Goal: Task Accomplishment & Management: Manage account settings

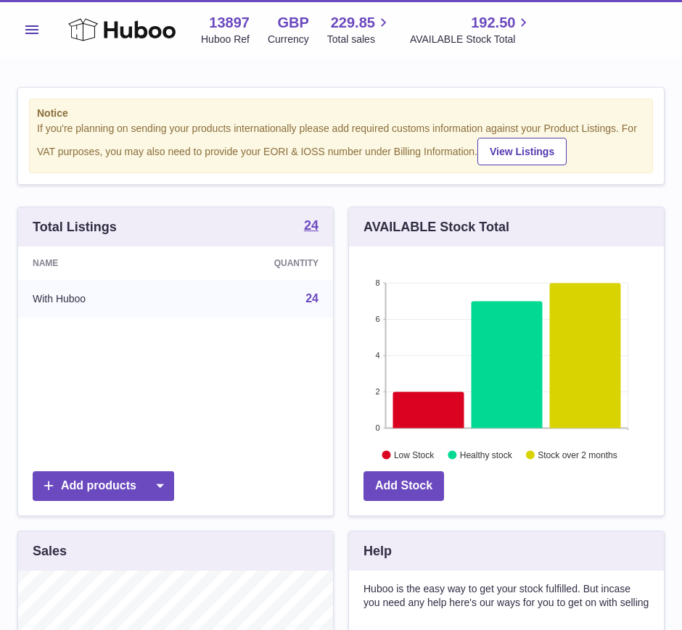
scroll to position [226, 315]
click at [31, 31] on span "Menu" at bounding box center [31, 29] width 13 height 9
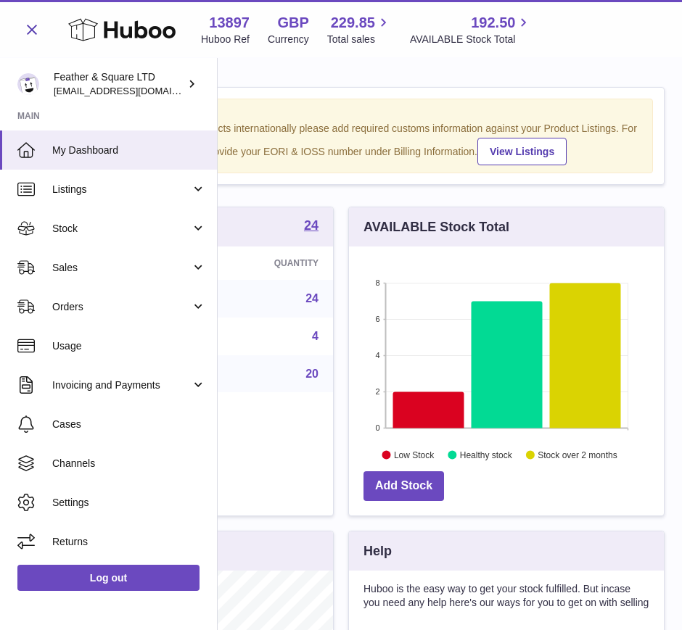
click at [70, 250] on link "Sales" at bounding box center [108, 267] width 217 height 39
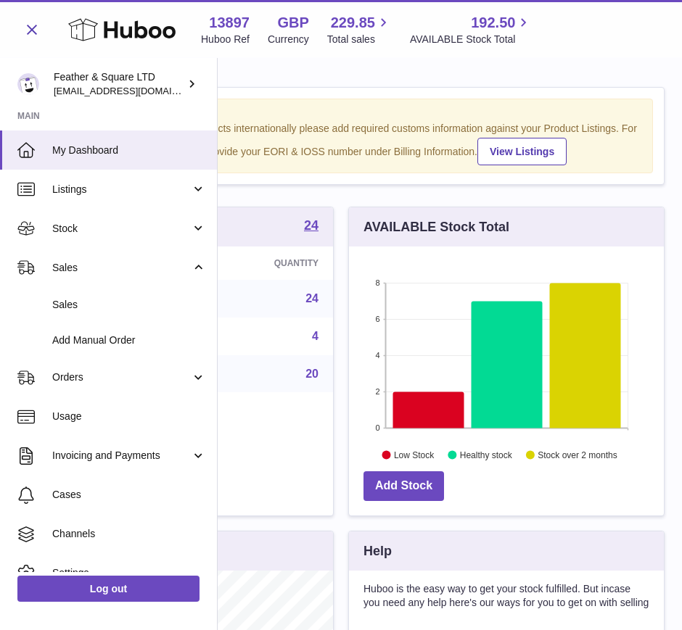
click at [107, 308] on span "Sales" at bounding box center [129, 305] width 154 height 14
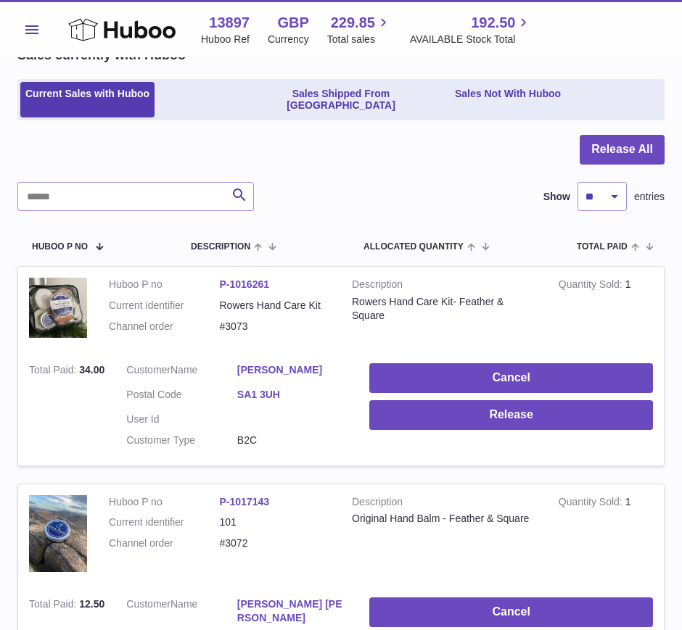
scroll to position [81, 0]
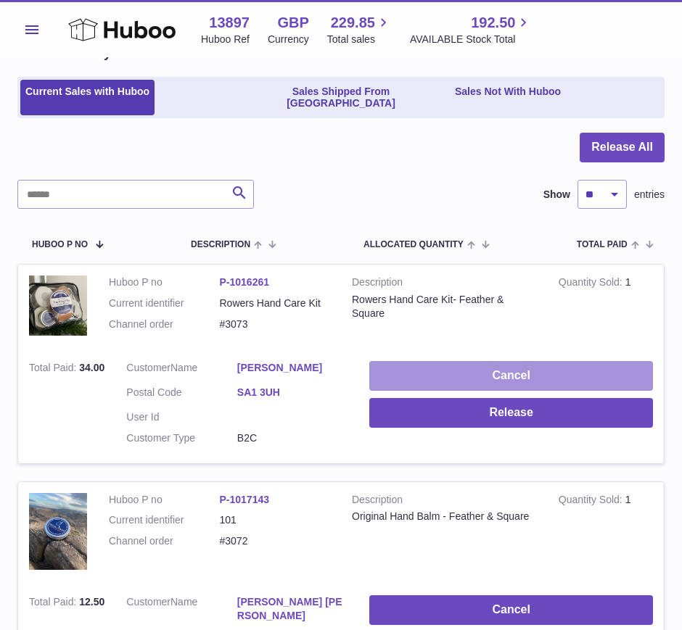
click at [463, 361] on button "Cancel" at bounding box center [511, 376] width 284 height 30
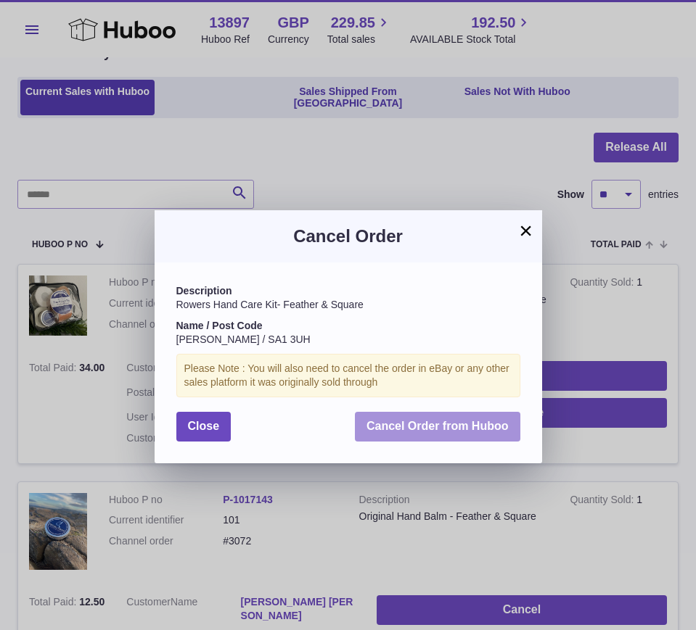
click at [402, 430] on span "Cancel Order from Huboo" at bounding box center [437, 426] width 142 height 12
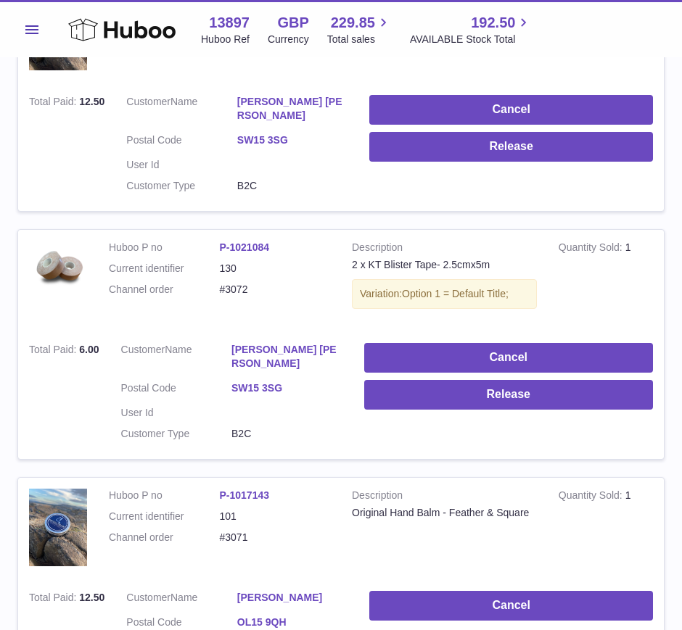
scroll to position [347, 0]
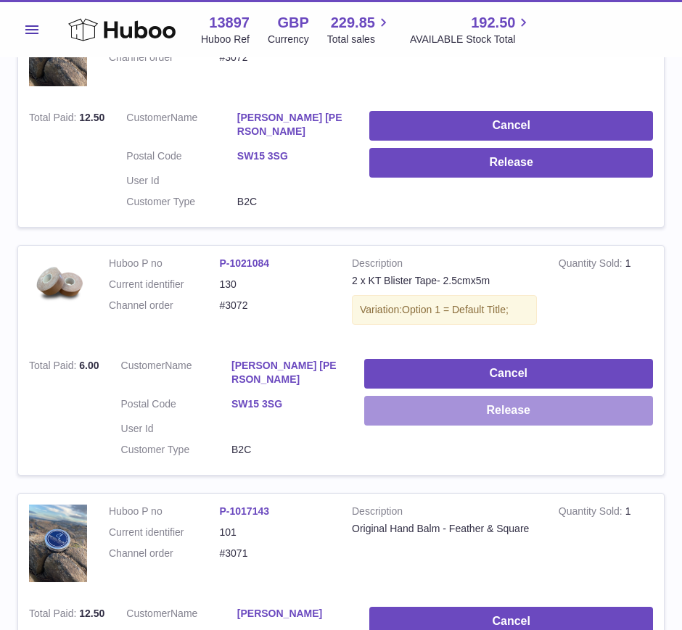
click at [413, 396] on button "Release" at bounding box center [508, 411] width 289 height 30
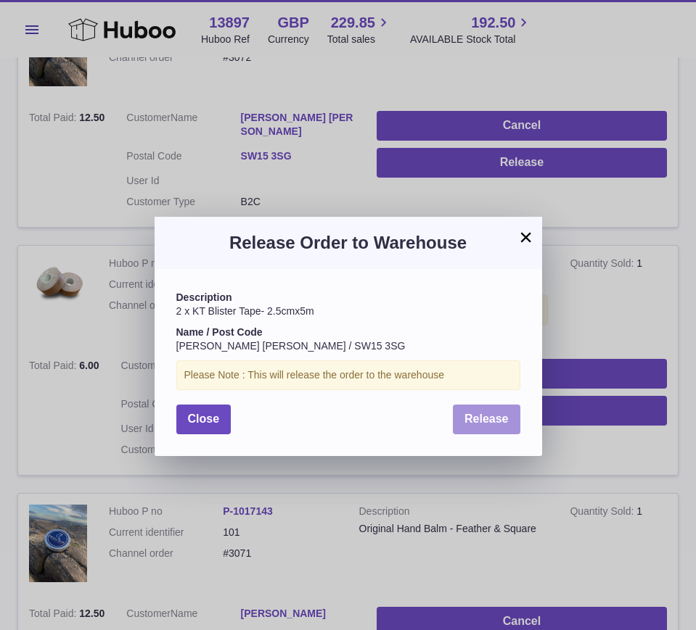
click at [487, 411] on button "Release" at bounding box center [486, 420] width 67 height 30
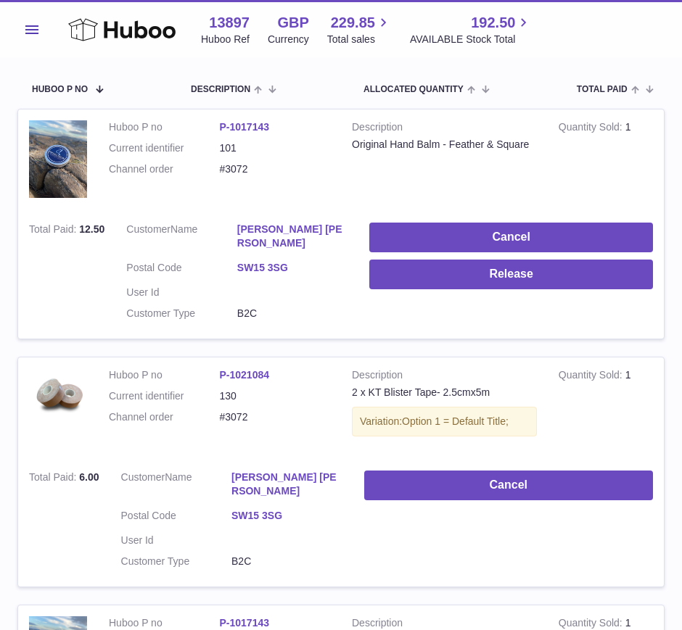
scroll to position [235, 0]
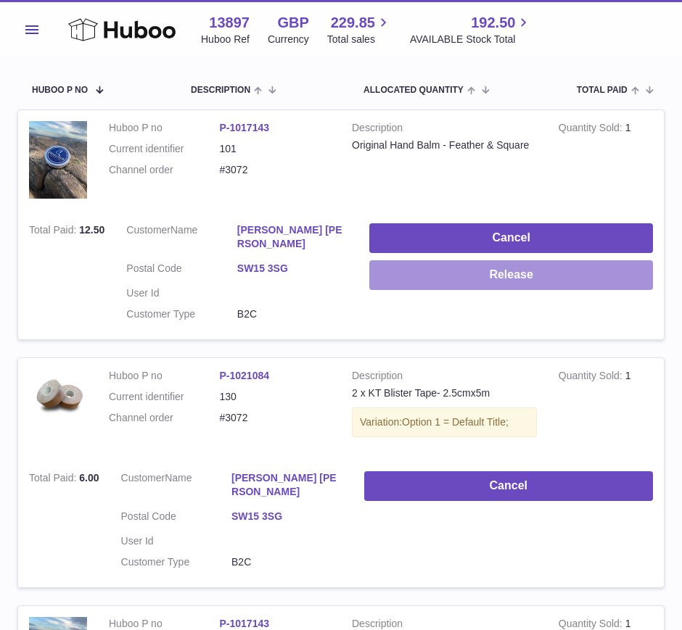
click at [453, 263] on button "Release" at bounding box center [511, 275] width 284 height 30
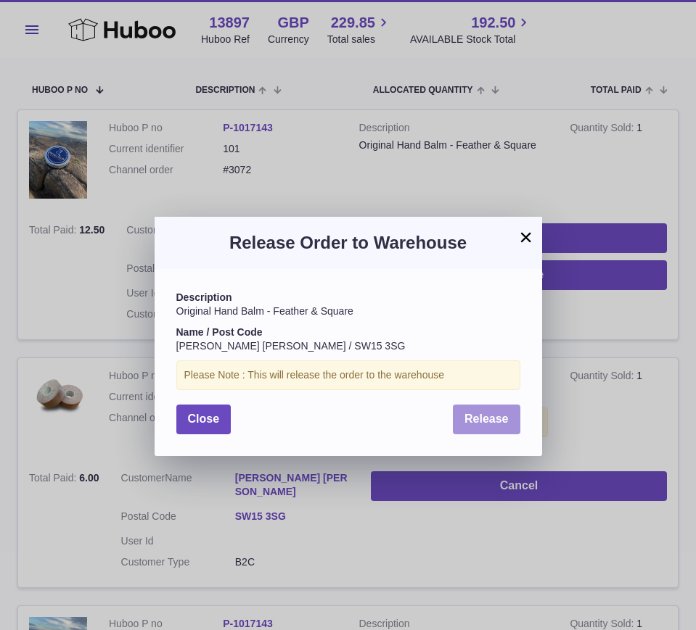
click at [464, 413] on span "Release" at bounding box center [486, 419] width 44 height 12
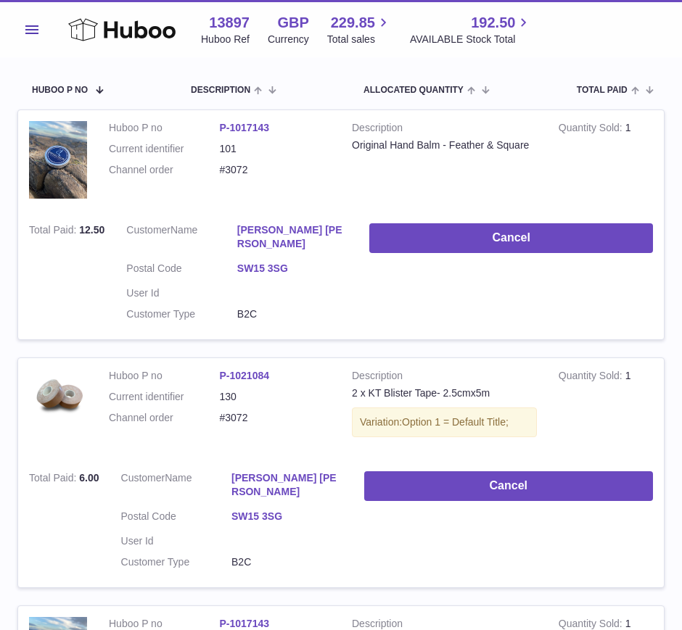
click at [21, 266] on td "Total Paid 12.50" at bounding box center [66, 276] width 97 height 126
click at [30, 32] on span "Menu" at bounding box center [31, 29] width 13 height 9
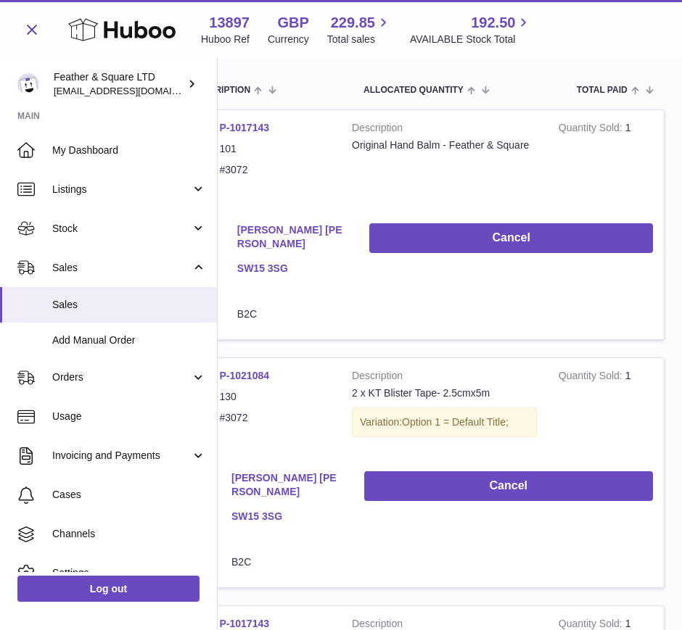
click at [78, 268] on span "Sales" at bounding box center [121, 268] width 139 height 14
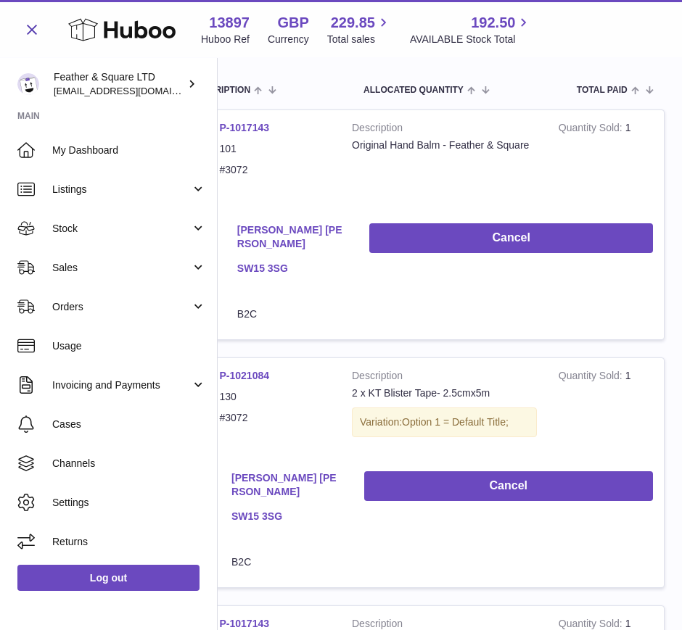
click at [78, 268] on span "Sales" at bounding box center [121, 268] width 139 height 14
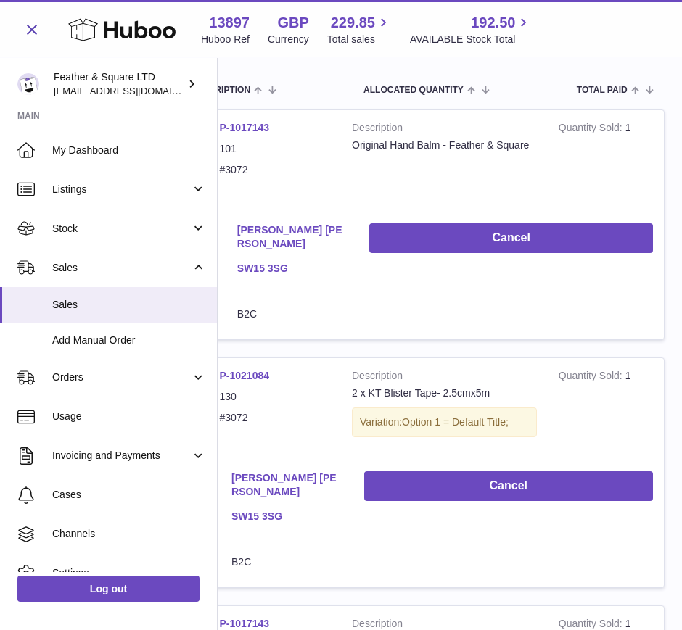
scroll to position [0, 0]
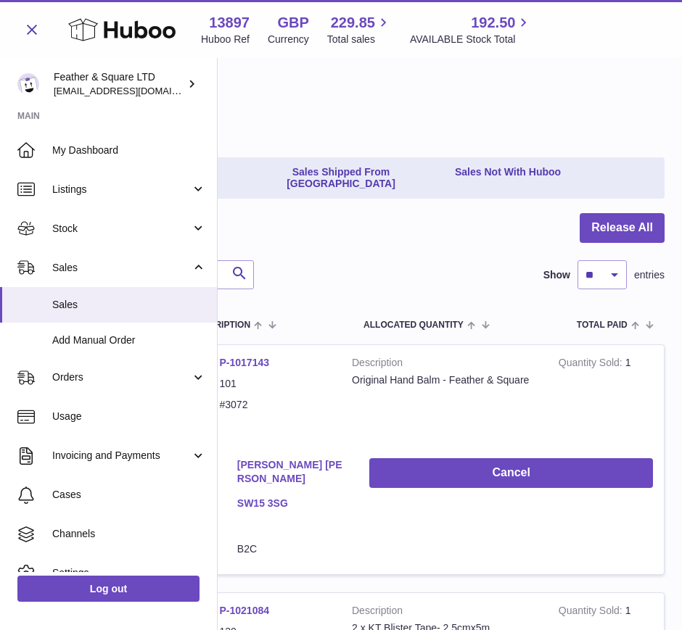
click at [491, 169] on link "Sales Not With Huboo" at bounding box center [508, 178] width 116 height 36
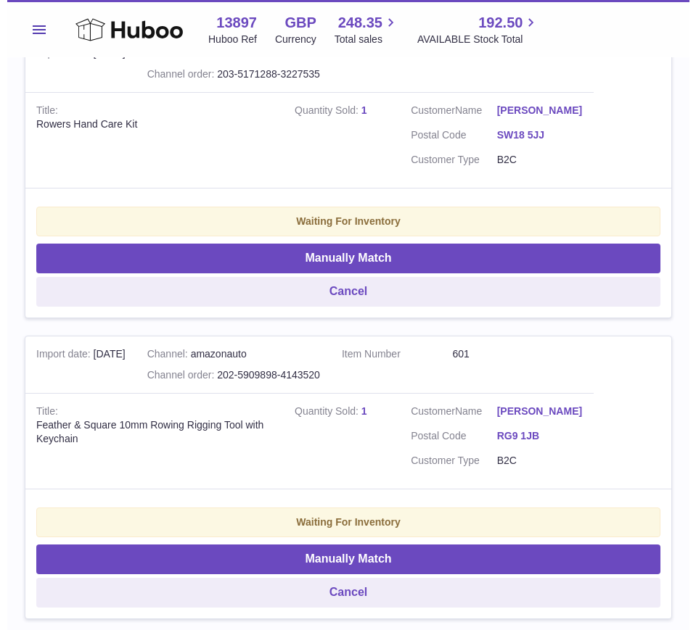
scroll to position [380, 0]
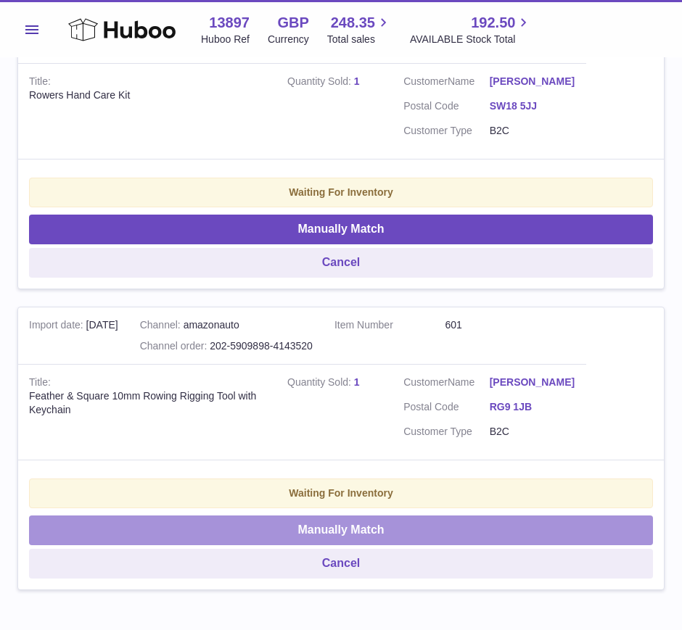
click at [415, 527] on button "Manually Match" at bounding box center [341, 531] width 624 height 30
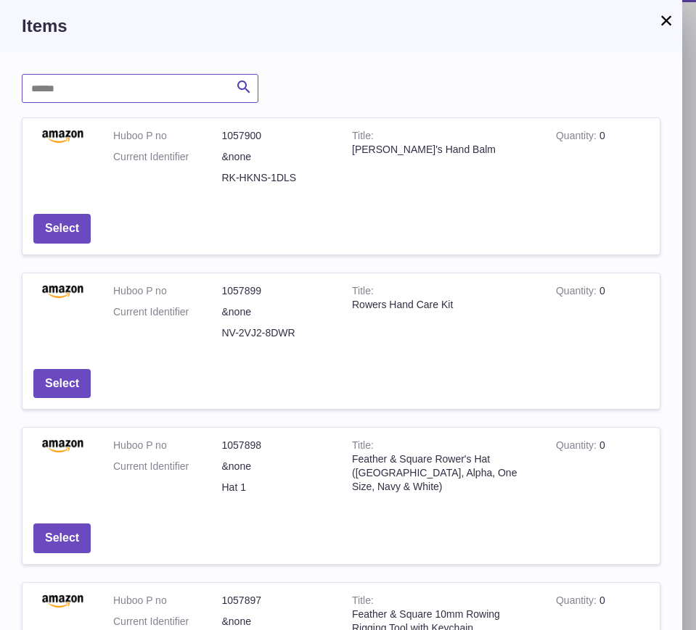
click at [93, 78] on input "text" at bounding box center [140, 88] width 236 height 29
type input "******"
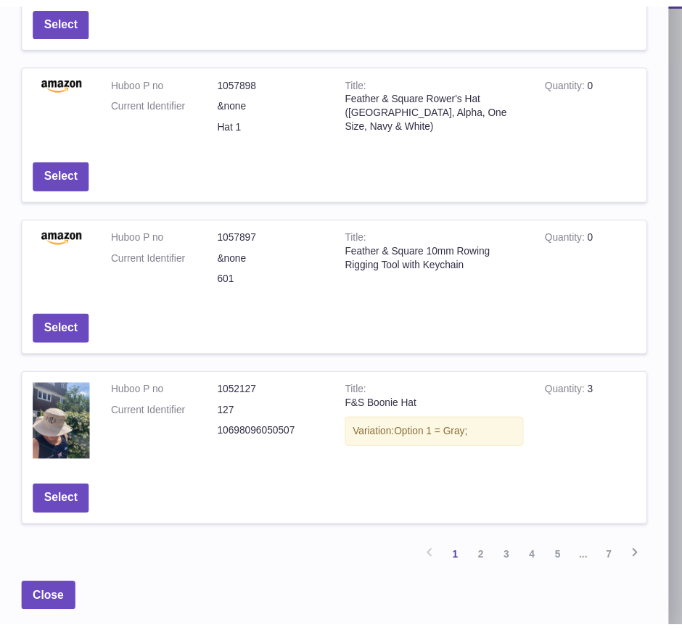
scroll to position [0, 0]
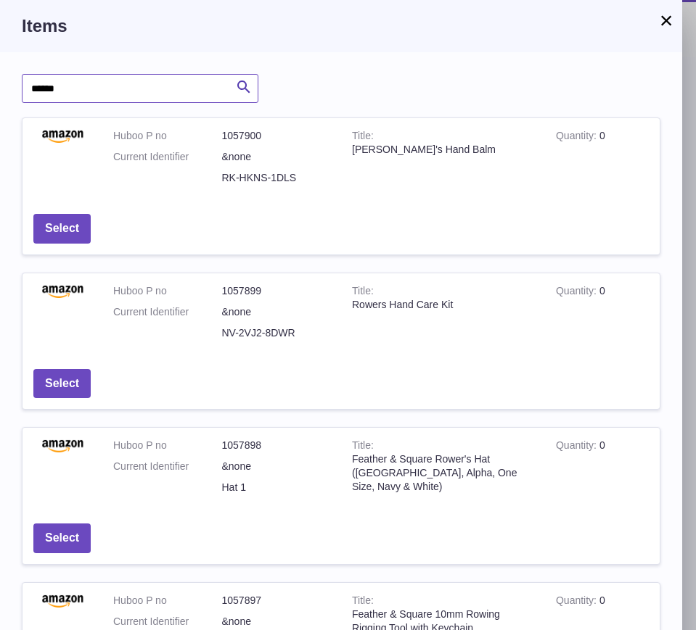
click at [157, 88] on input "******" at bounding box center [140, 88] width 236 height 29
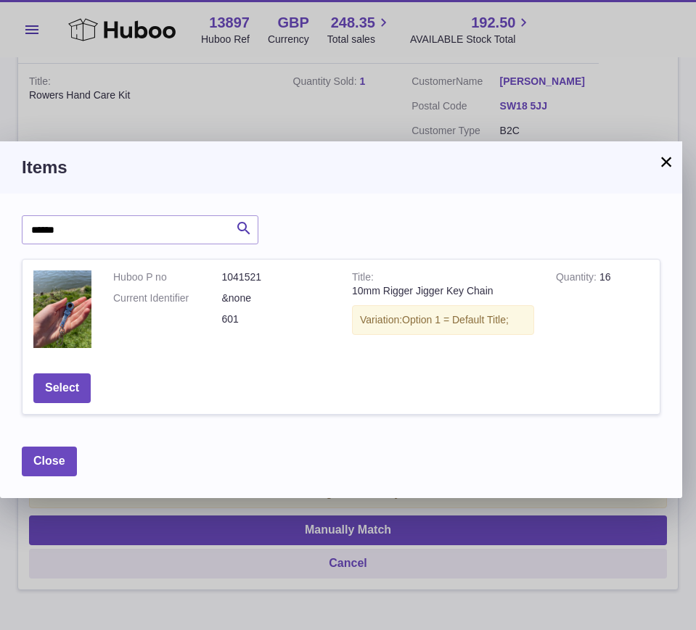
click at [664, 162] on button "×" at bounding box center [665, 161] width 17 height 17
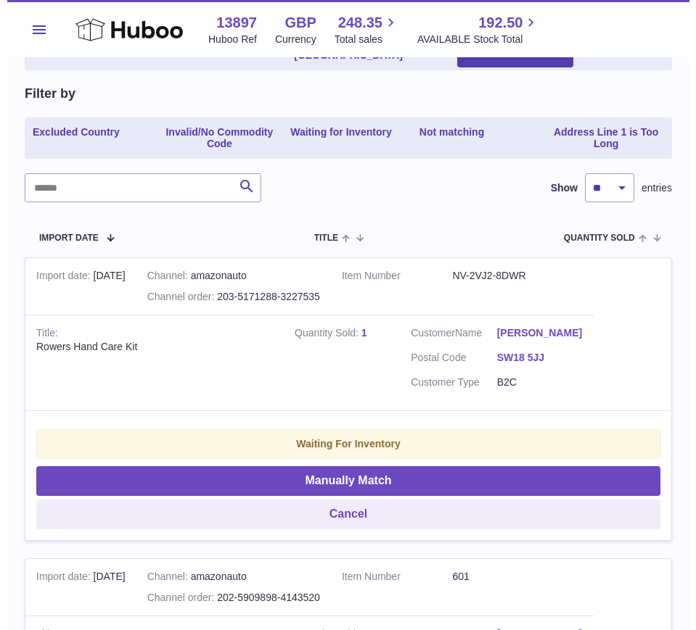
scroll to position [152, 0]
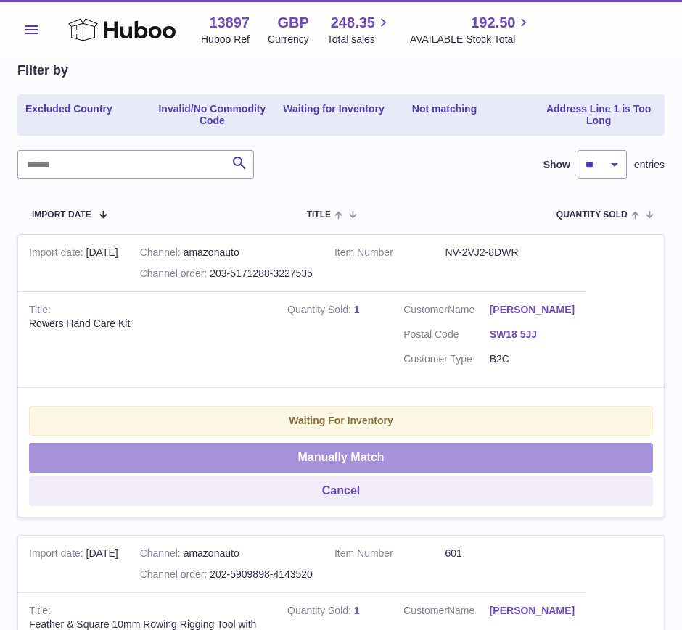
click at [360, 459] on button "Manually Match" at bounding box center [341, 458] width 624 height 30
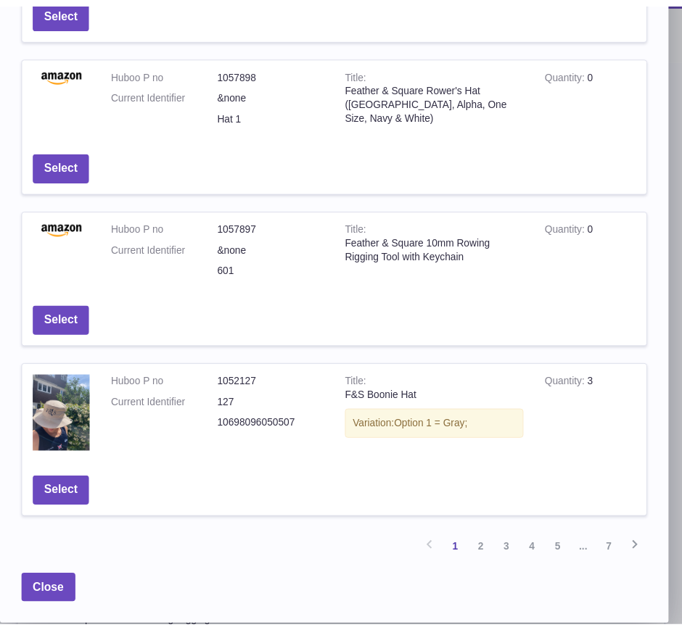
scroll to position [0, 0]
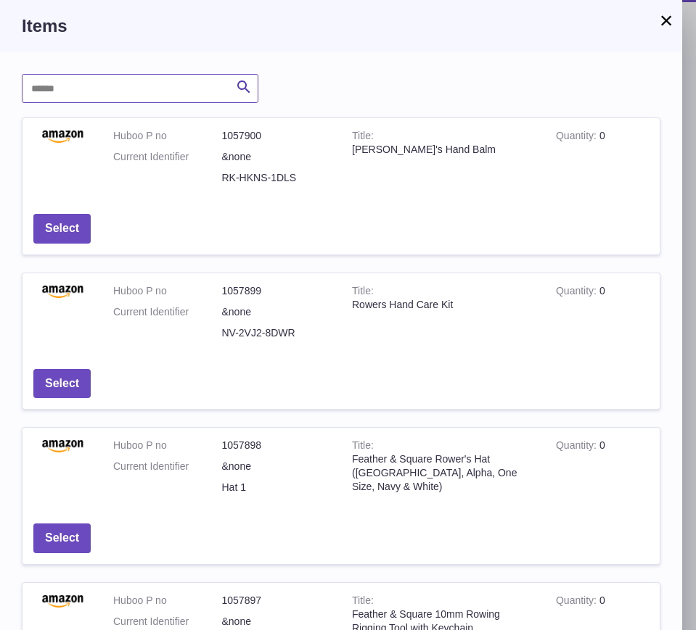
click at [105, 89] on input "text" at bounding box center [140, 88] width 236 height 29
type input "**********"
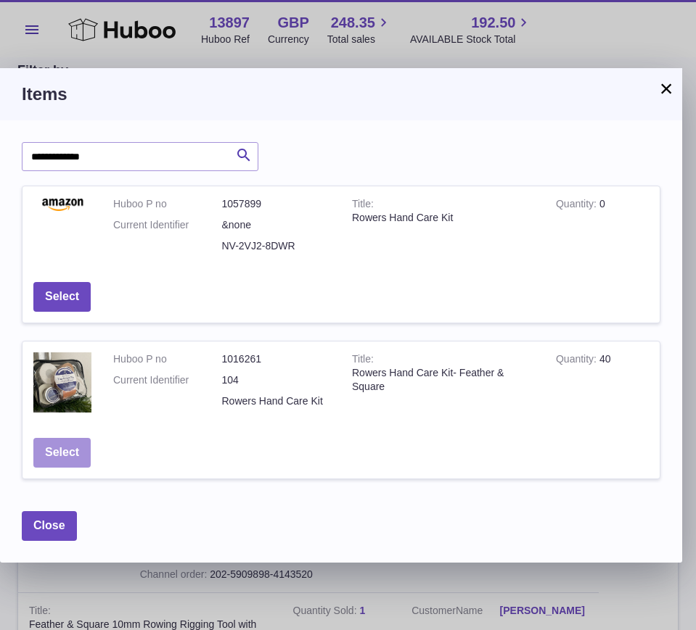
click at [72, 457] on button "Select" at bounding box center [61, 453] width 57 height 30
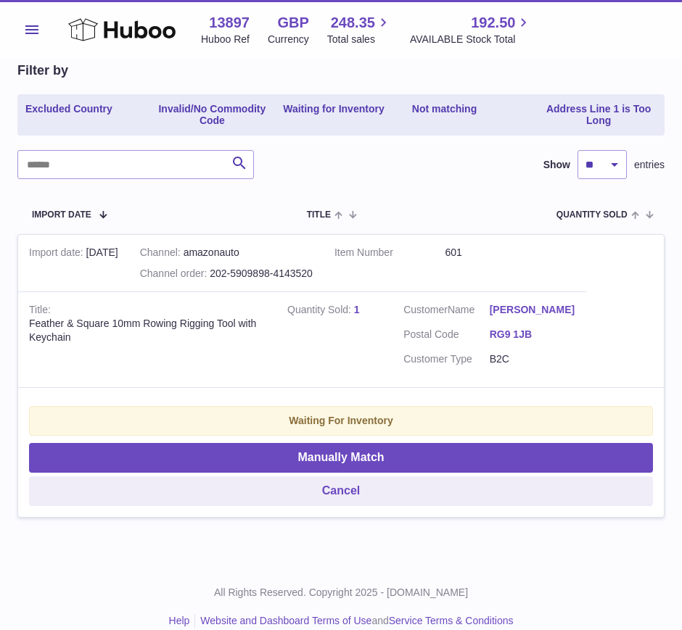
click at [45, 30] on button "Menu" at bounding box center [31, 29] width 29 height 29
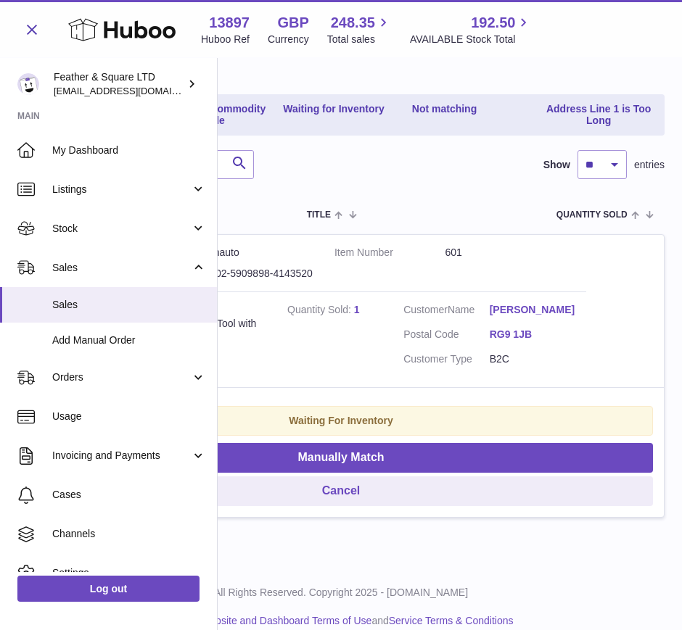
click at [94, 341] on span "Add Manual Order" at bounding box center [129, 341] width 154 height 14
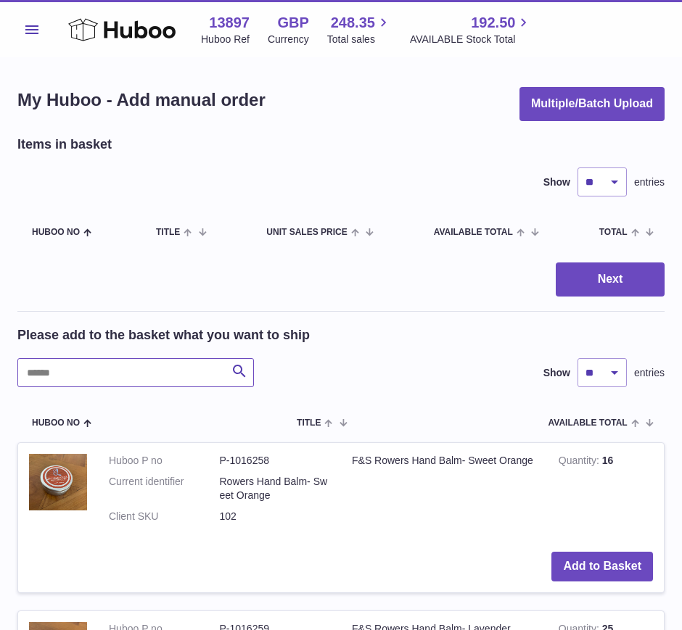
click at [110, 366] on input "text" at bounding box center [135, 372] width 236 height 29
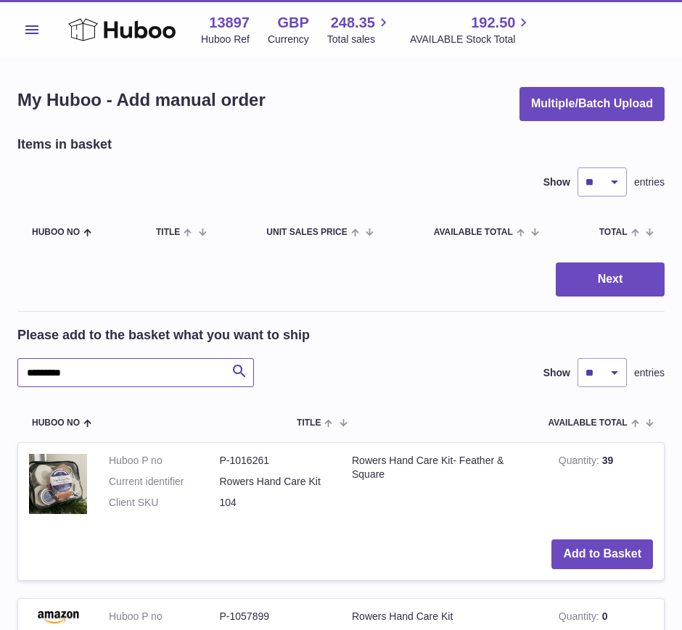
type input "*********"
click at [604, 553] on button "Add to Basket" at bounding box center [602, 555] width 102 height 30
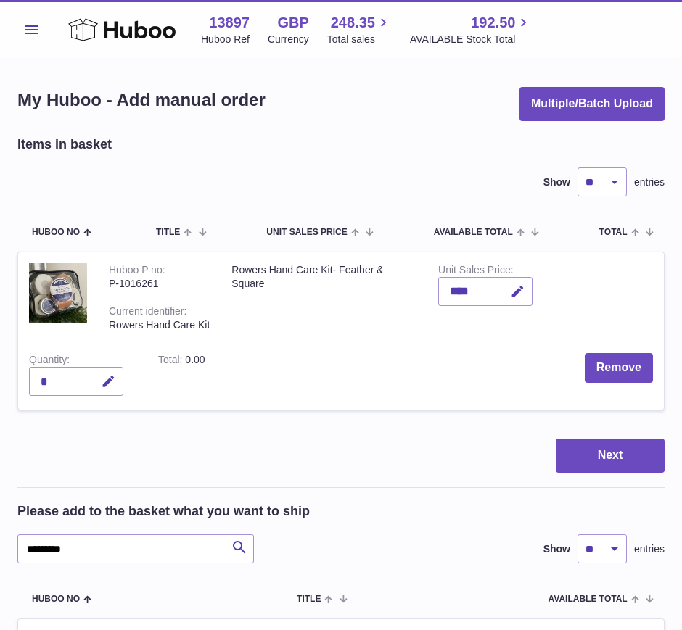
click at [525, 291] on icon "button" at bounding box center [517, 291] width 15 height 15
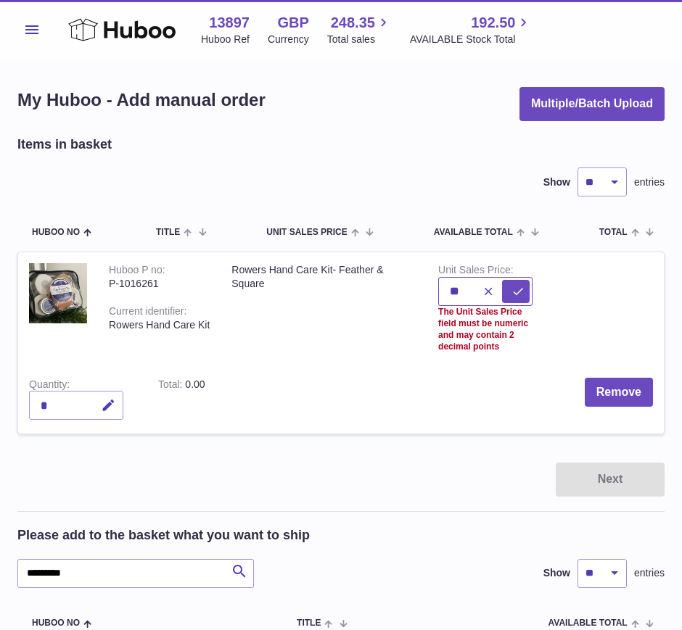
type input "*"
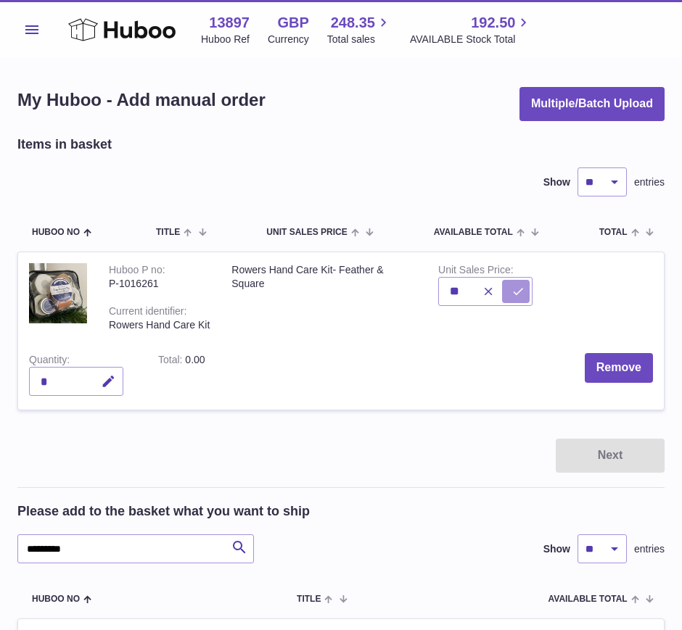
click at [522, 291] on icon "submit" at bounding box center [517, 291] width 13 height 13
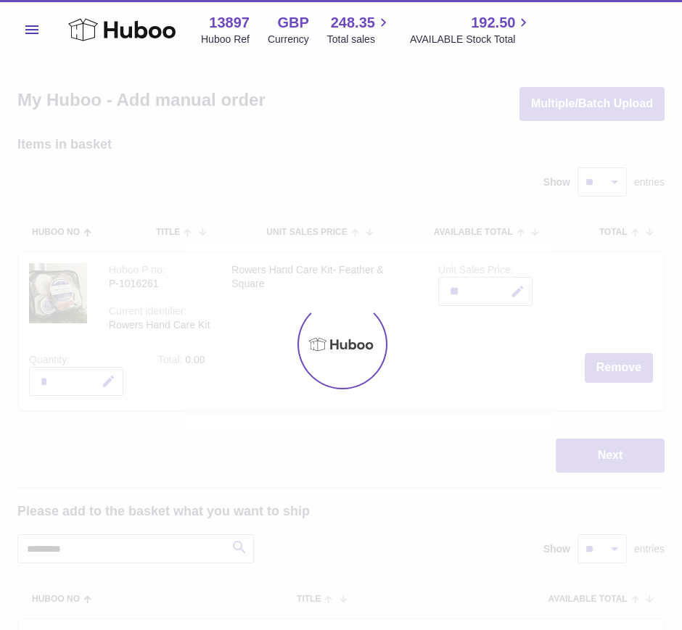
type input "*****"
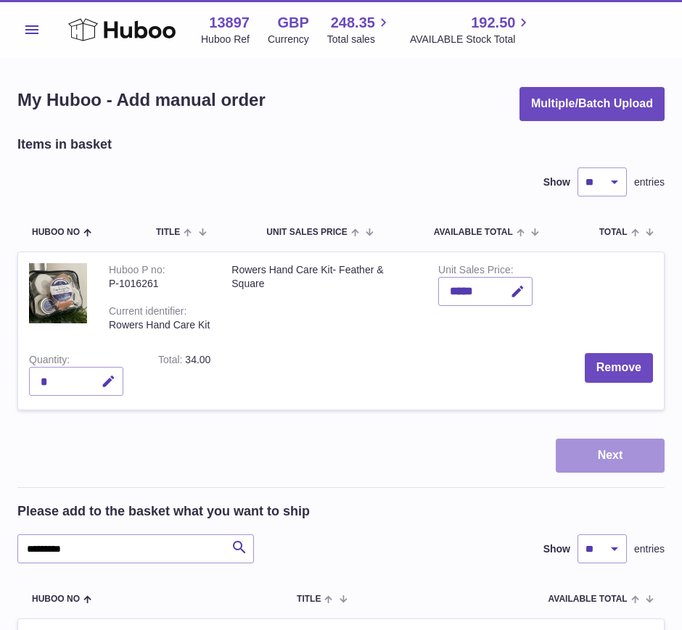
click at [604, 455] on button "Next" at bounding box center [610, 456] width 109 height 34
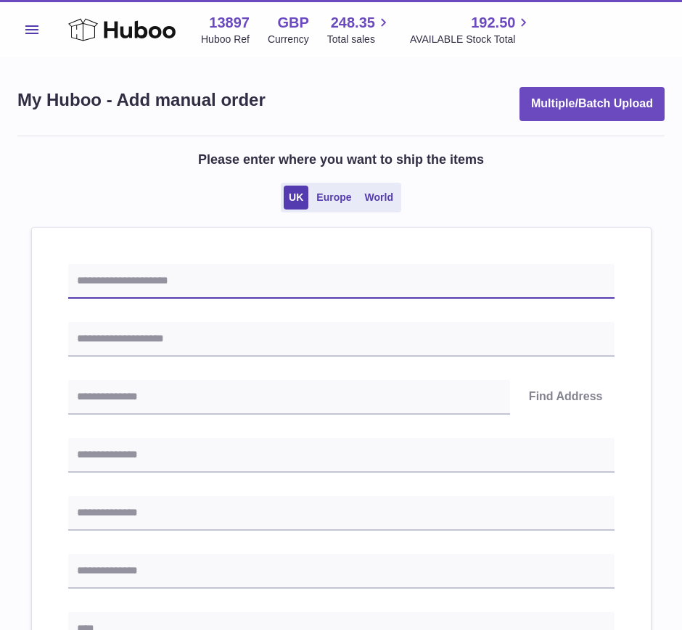
click at [124, 280] on input "text" at bounding box center [341, 281] width 546 height 35
click at [144, 288] on input "text" at bounding box center [341, 281] width 546 height 35
paste input "*****"
type input "******"
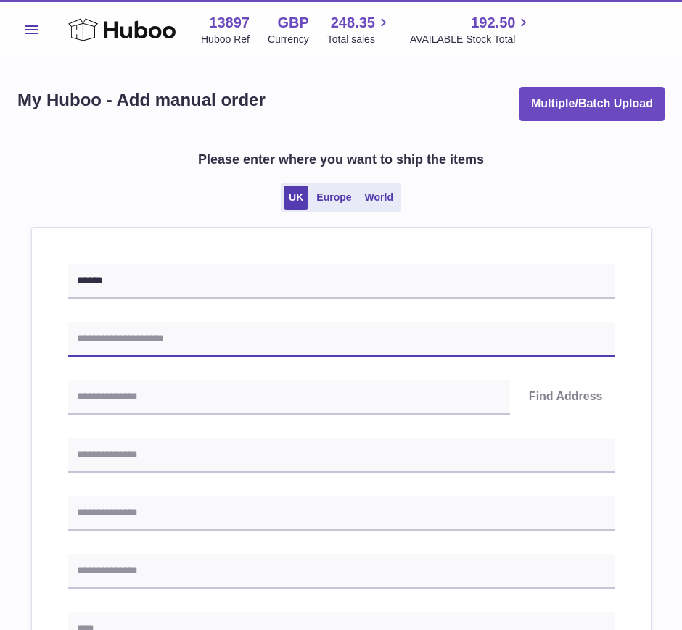
click at [144, 345] on input "text" at bounding box center [341, 339] width 546 height 35
type input "**********"
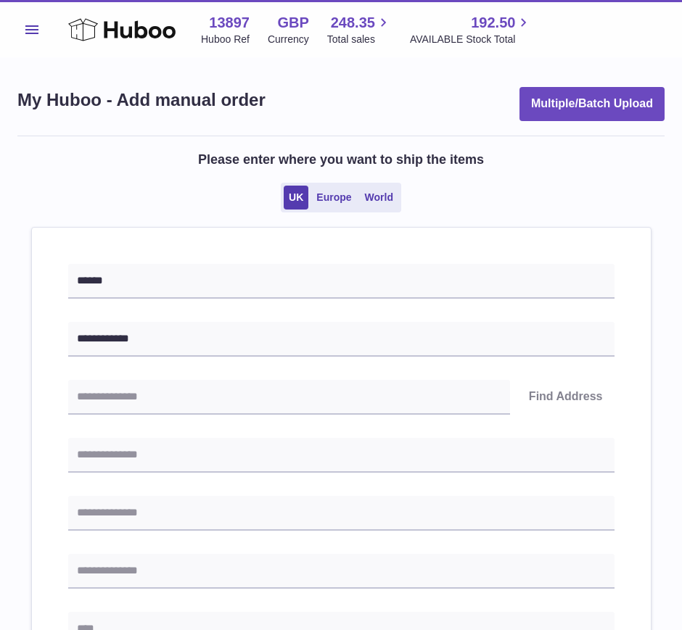
click at [222, 398] on input "text" at bounding box center [289, 397] width 442 height 35
type input "*******"
click at [556, 395] on button "Find Address" at bounding box center [565, 397] width 97 height 35
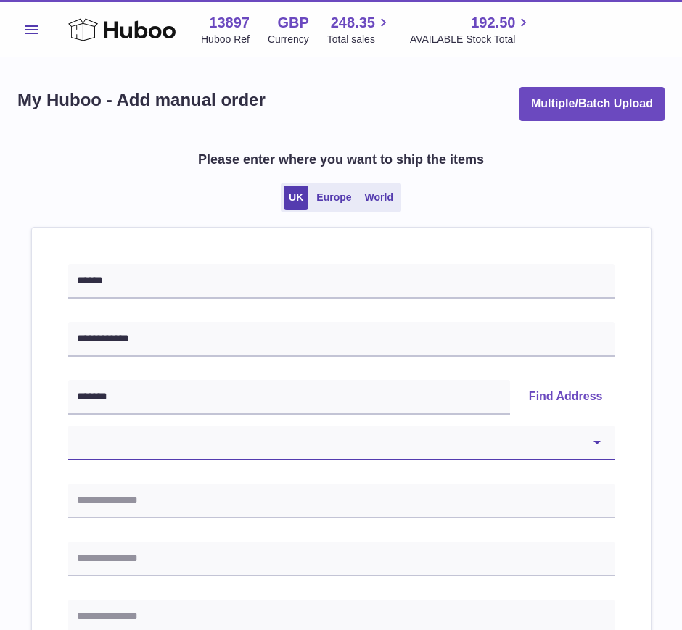
click at [326, 453] on select "**********" at bounding box center [341, 443] width 546 height 35
select select "**"
click at [68, 426] on select "**********" at bounding box center [341, 443] width 546 height 35
type input "**********"
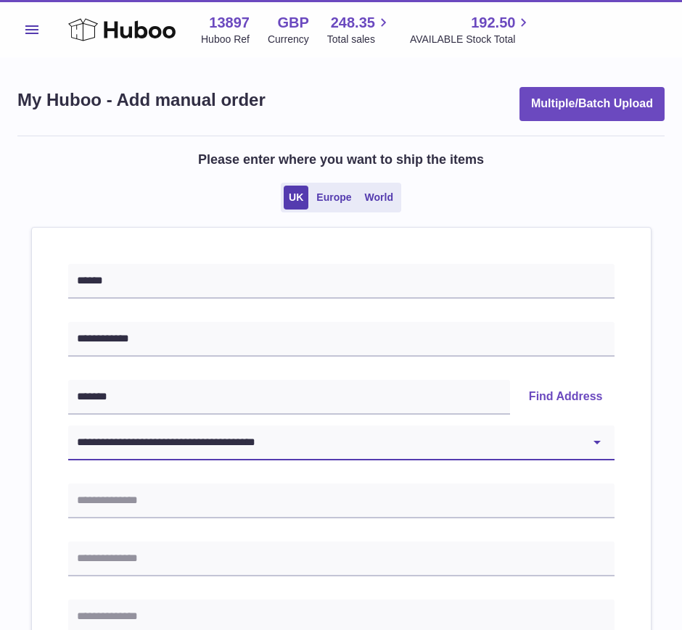
type input "*******"
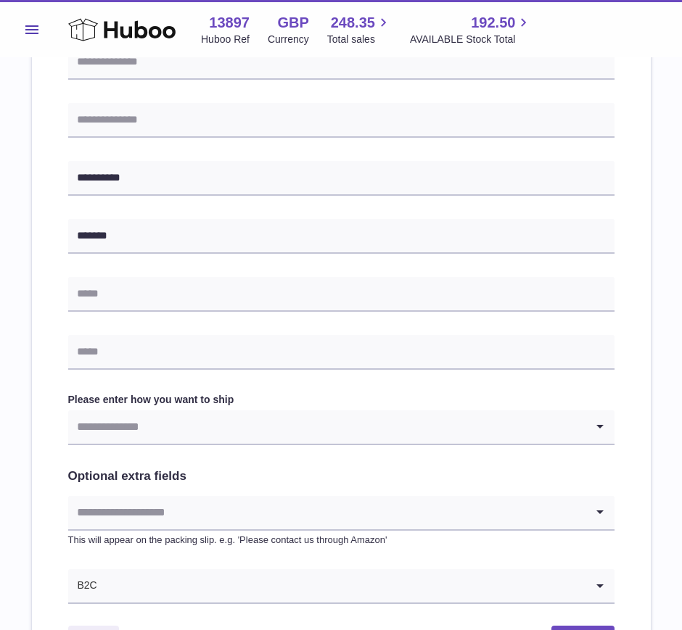
scroll to position [501, 0]
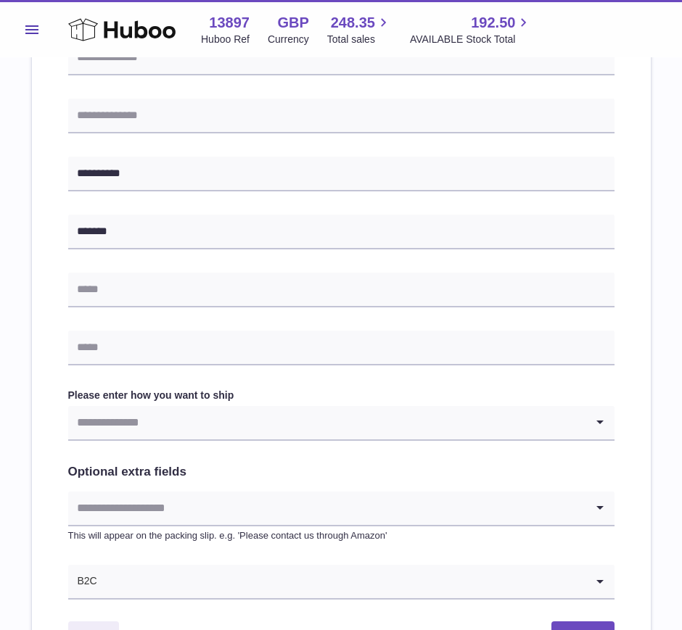
click at [170, 416] on input "Search for option" at bounding box center [326, 422] width 517 height 33
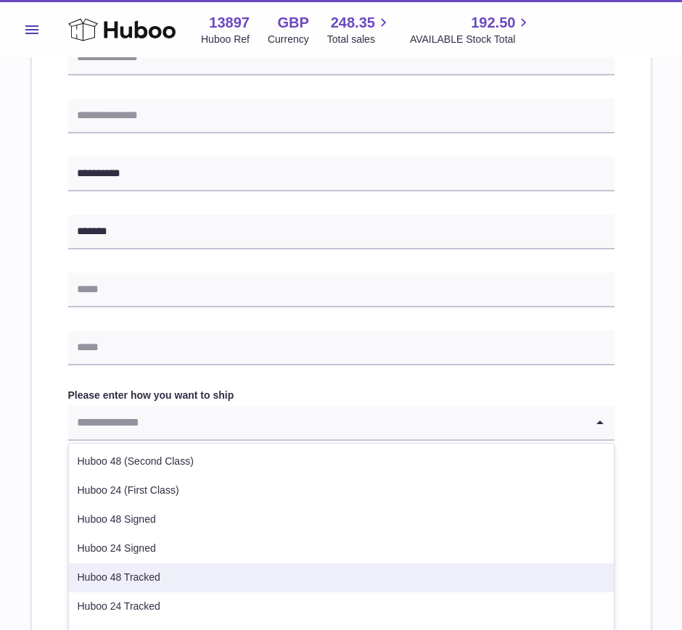
click at [149, 573] on li "Huboo 48 Tracked" at bounding box center [341, 578] width 545 height 29
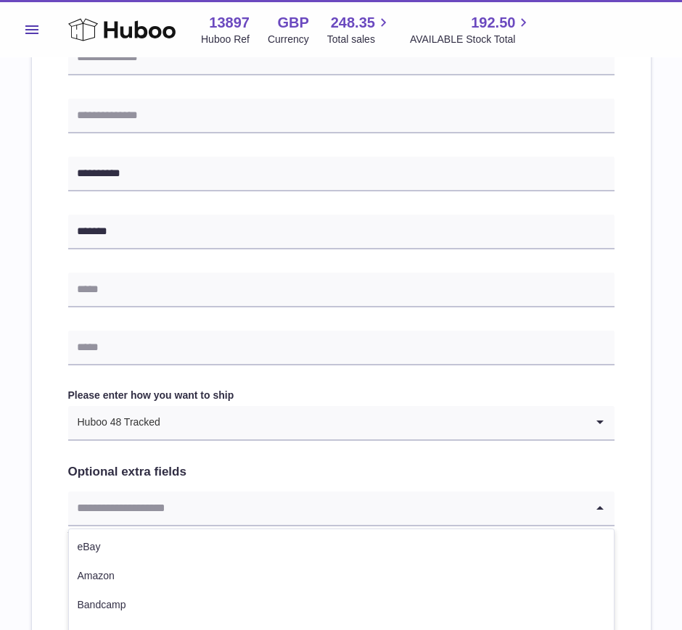
click at [139, 501] on input "Search for option" at bounding box center [326, 508] width 517 height 33
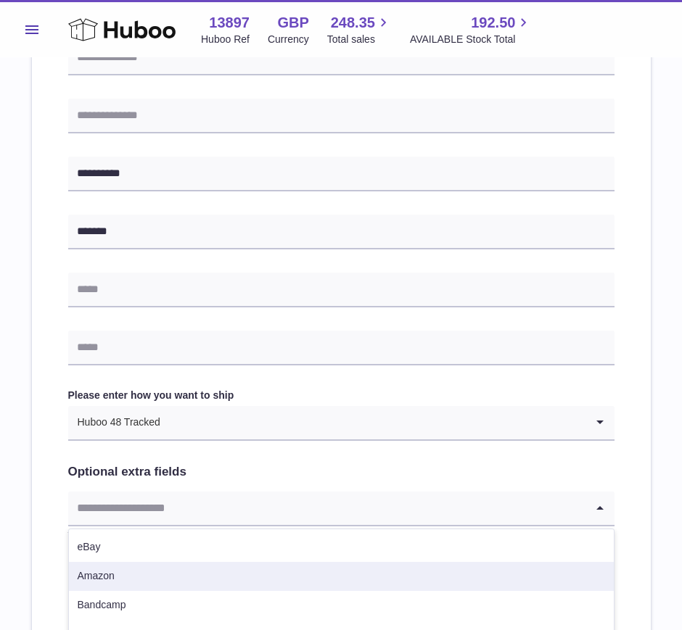
click at [133, 572] on li "Amazon" at bounding box center [341, 576] width 545 height 29
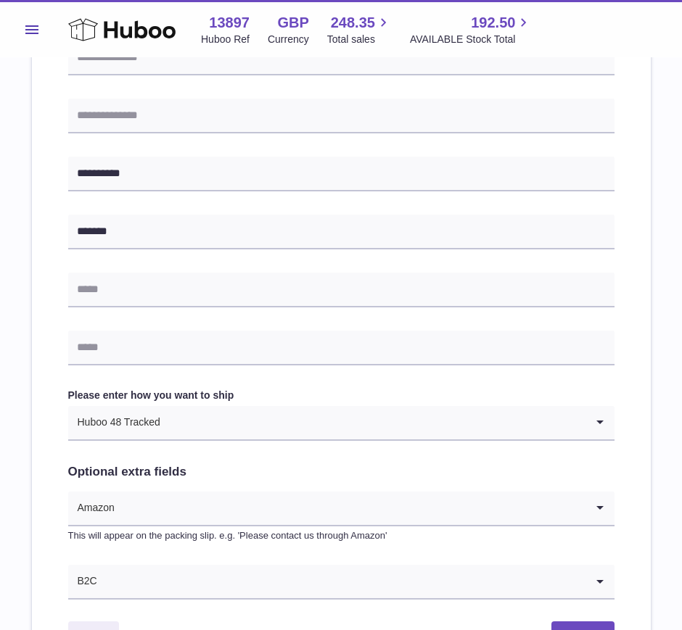
click at [123, 524] on div "Amazon Loading..." at bounding box center [341, 509] width 546 height 35
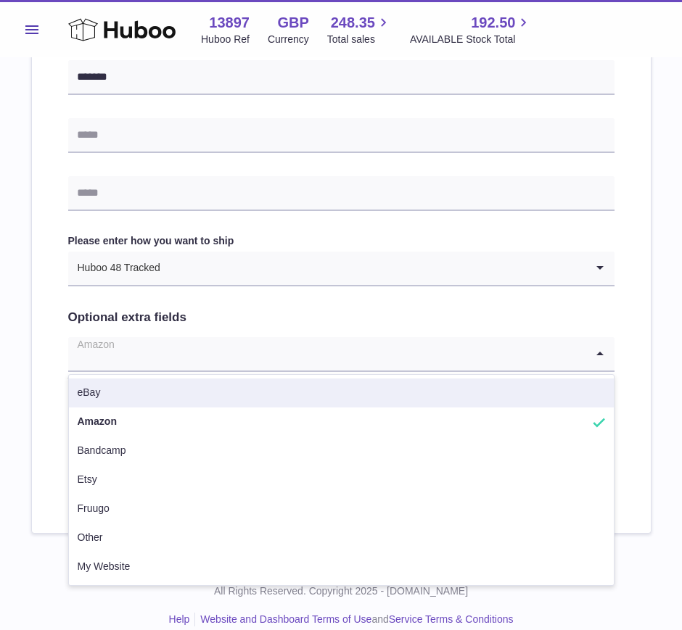
scroll to position [657, 0]
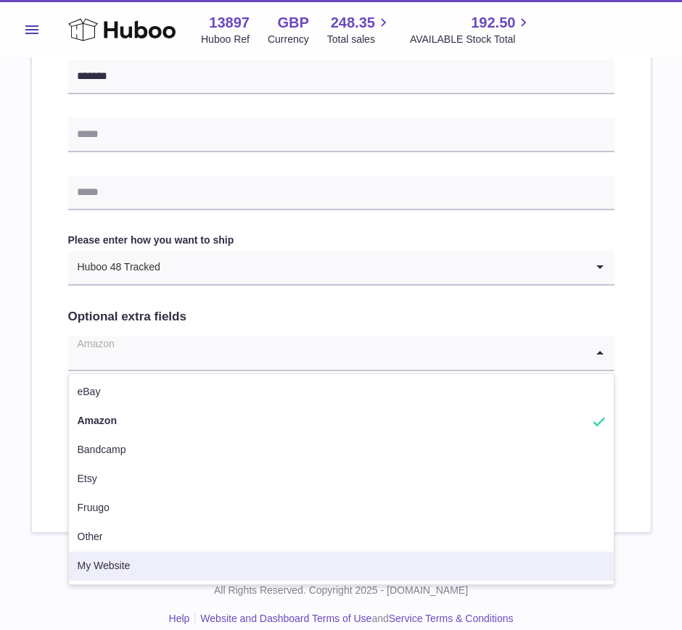
click at [128, 572] on li "My Website" at bounding box center [341, 566] width 545 height 29
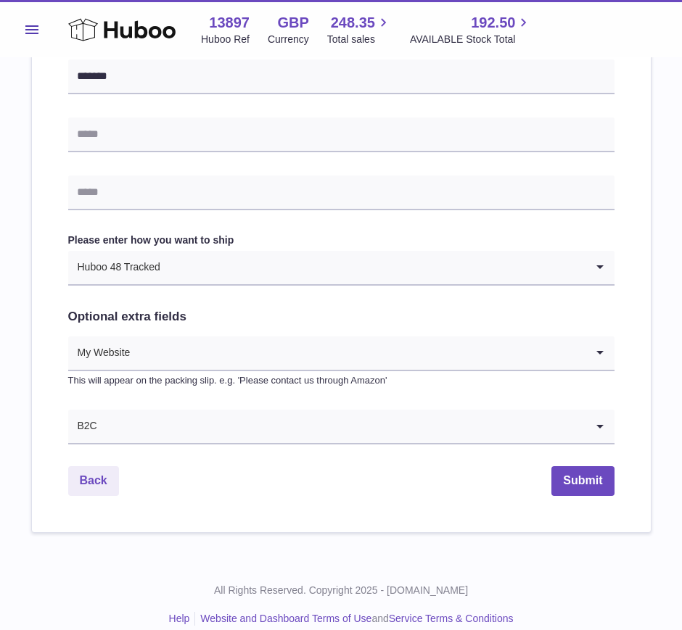
scroll to position [674, 0]
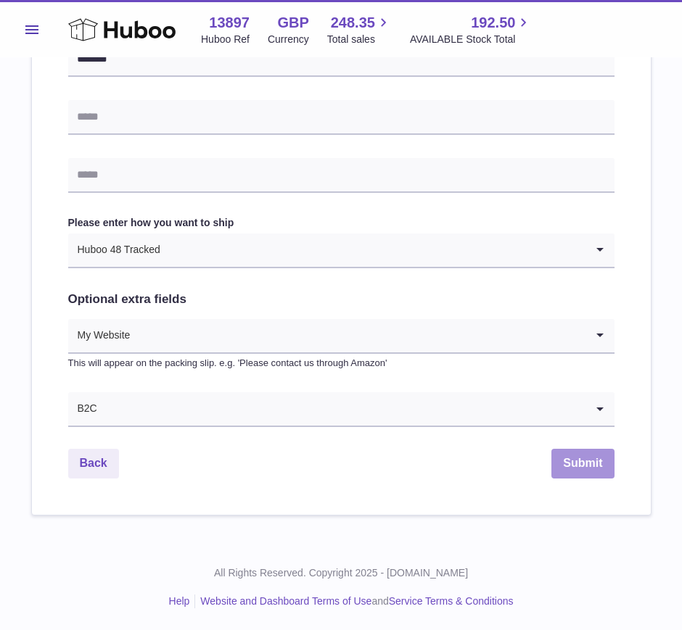
click at [588, 469] on button "Submit" at bounding box center [582, 464] width 62 height 30
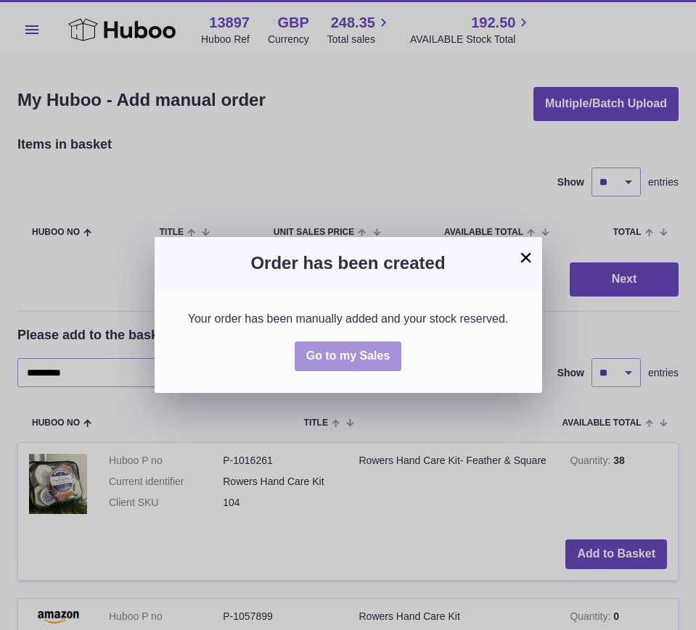
click at [365, 352] on span "Go to my Sales" at bounding box center [348, 356] width 84 height 12
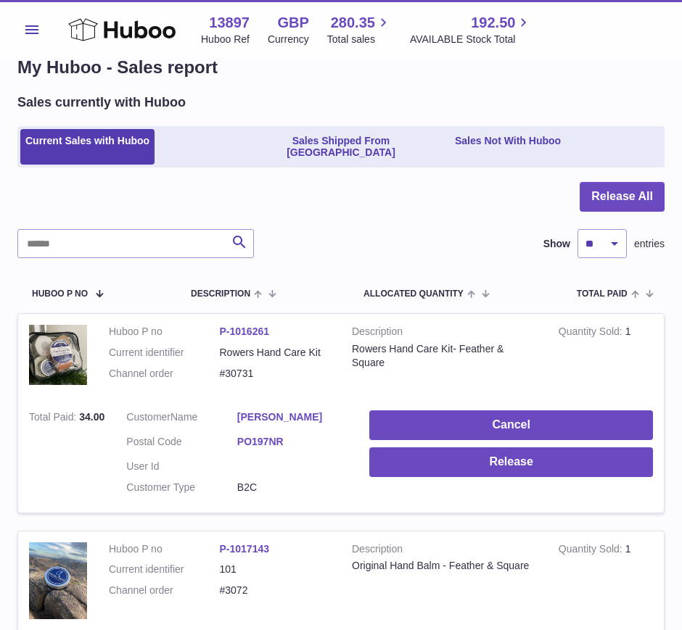
scroll to position [33, 0]
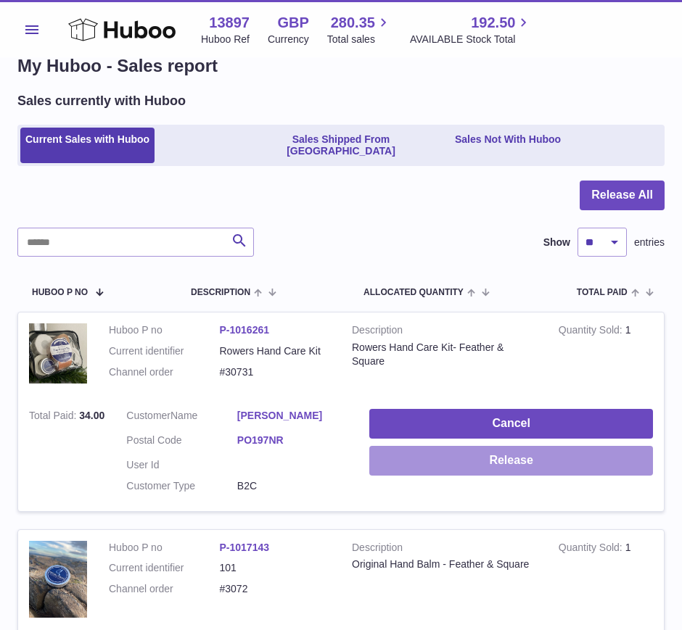
click at [519, 449] on button "Release" at bounding box center [511, 461] width 284 height 30
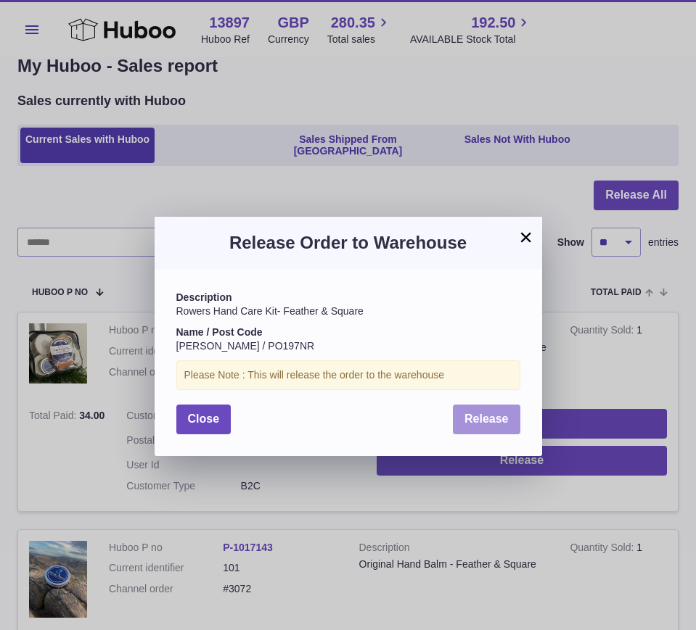
click at [491, 421] on span "Release" at bounding box center [486, 419] width 44 height 12
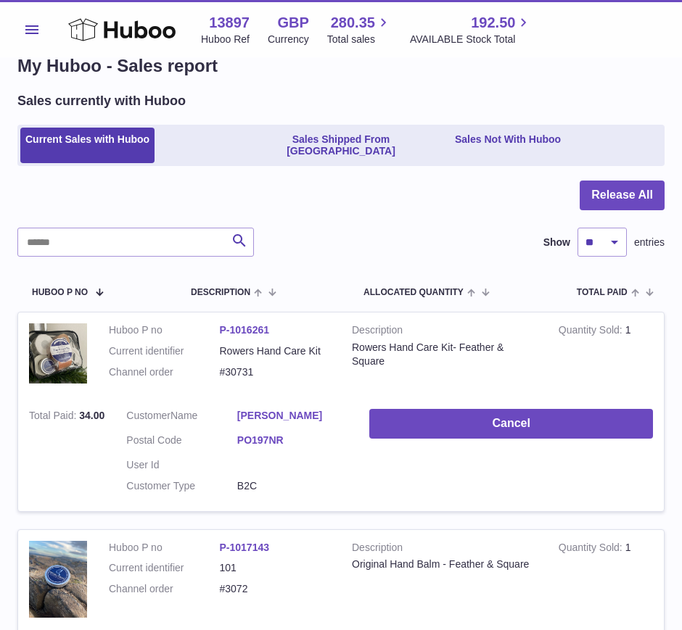
click at [39, 25] on button "Menu" at bounding box center [31, 29] width 29 height 29
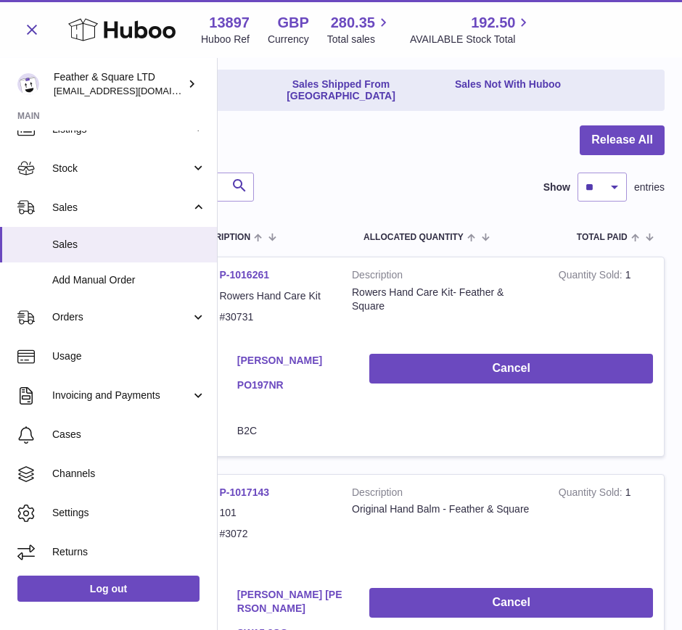
scroll to position [90, 0]
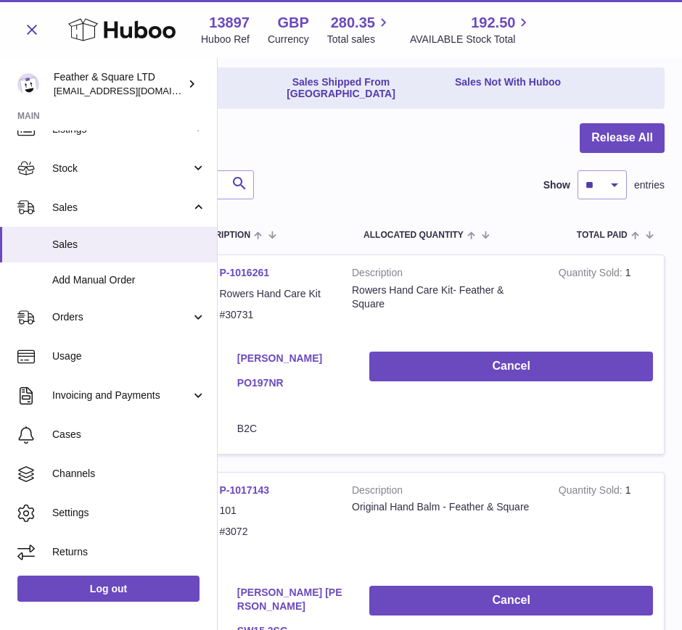
click at [114, 173] on span "Stock" at bounding box center [121, 169] width 139 height 14
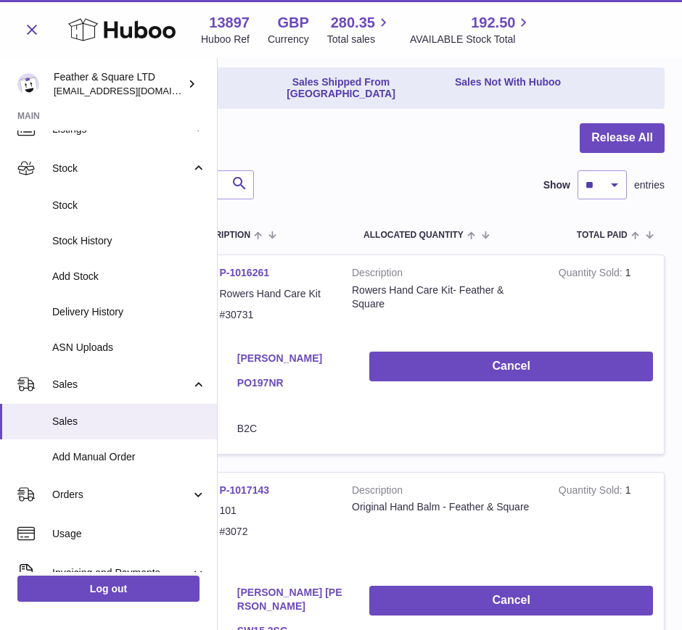
click at [81, 210] on span "Stock" at bounding box center [129, 206] width 154 height 14
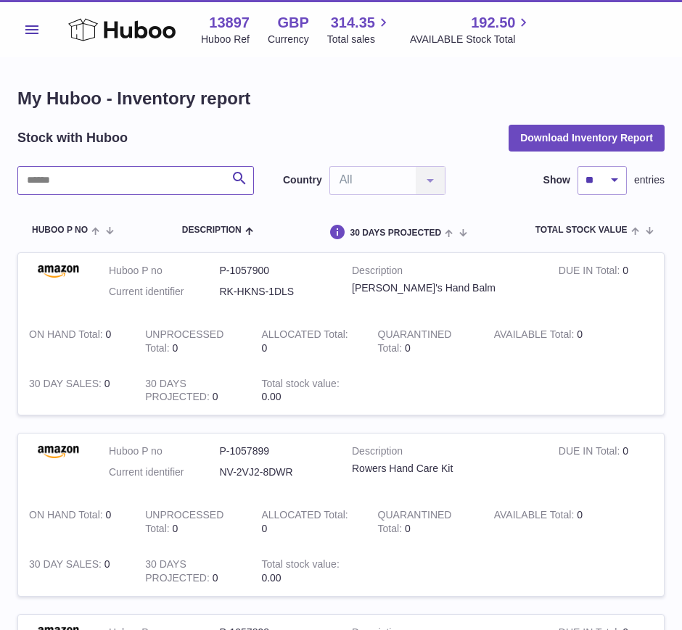
click at [63, 178] on input "text" at bounding box center [135, 180] width 236 height 29
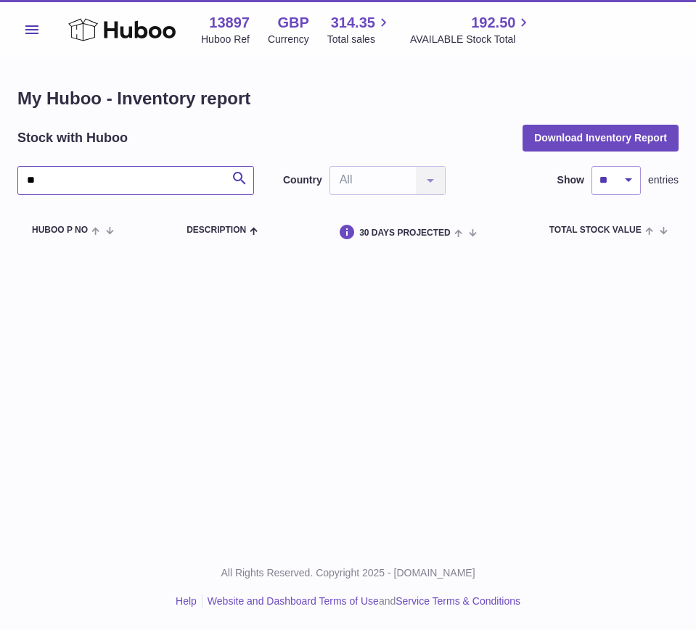
type input "*"
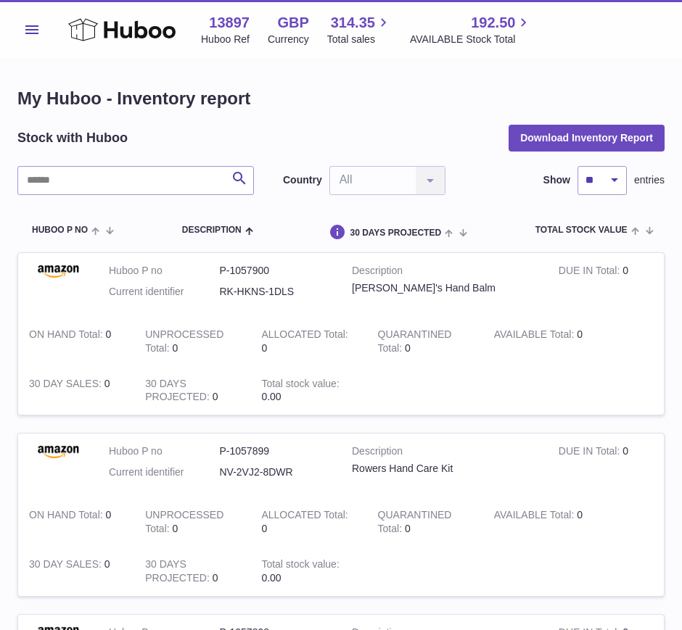
click at [30, 27] on span "Menu" at bounding box center [31, 29] width 13 height 9
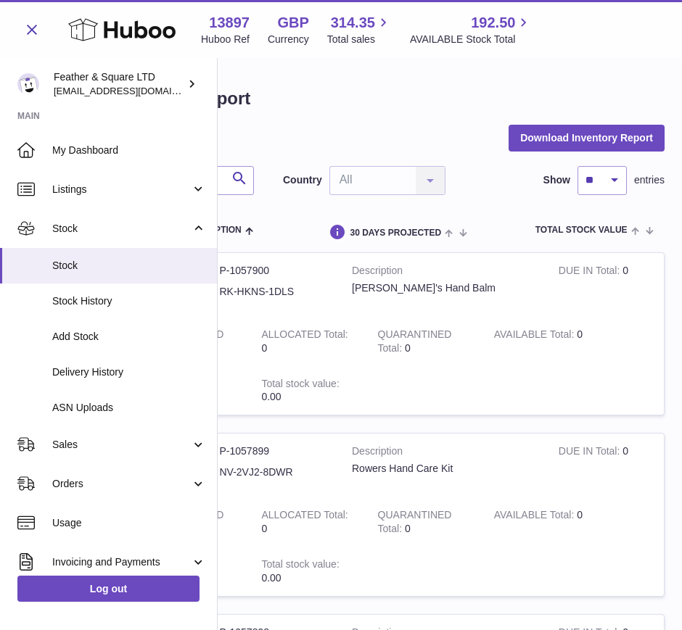
click at [83, 342] on span "Add Stock" at bounding box center [129, 337] width 154 height 14
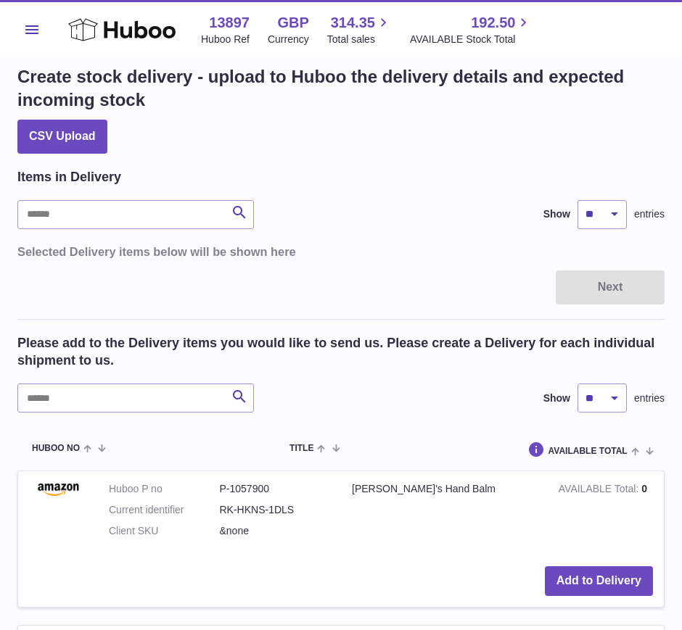
scroll to position [21, 0]
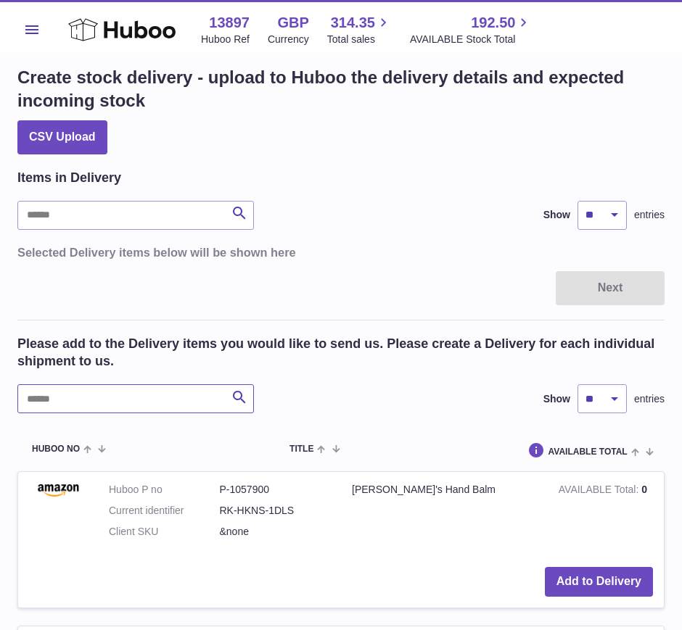
click at [119, 398] on input "text" at bounding box center [135, 398] width 236 height 29
type input "****"
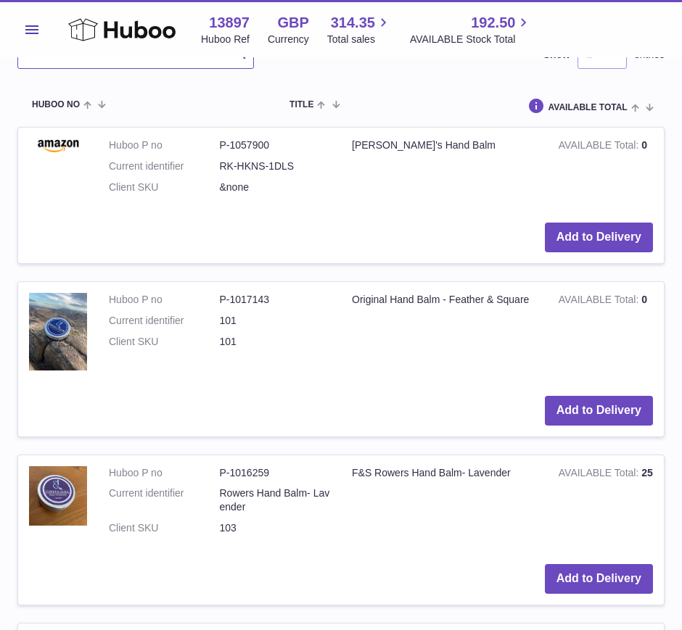
scroll to position [370, 0]
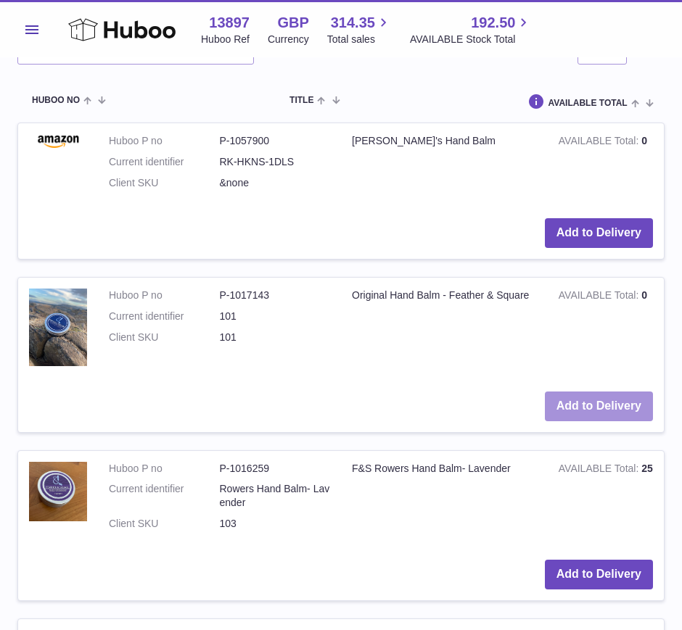
click at [584, 406] on button "Add to Delivery" at bounding box center [599, 407] width 108 height 30
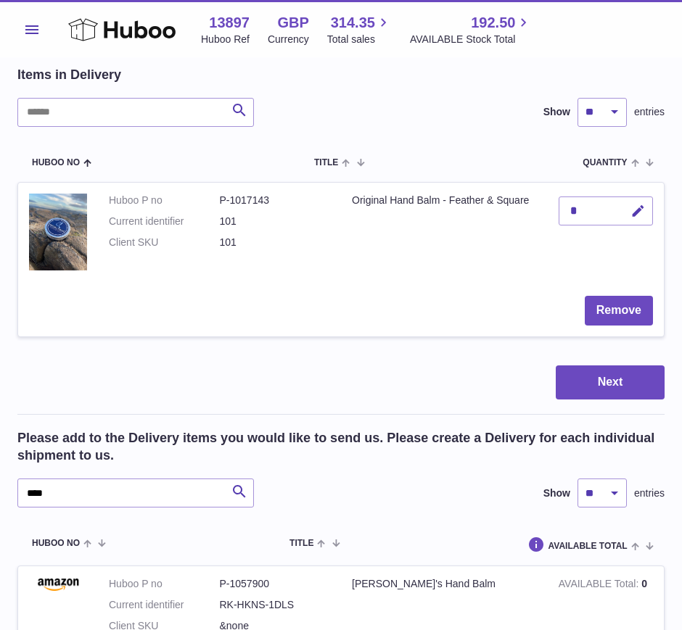
scroll to position [120, 0]
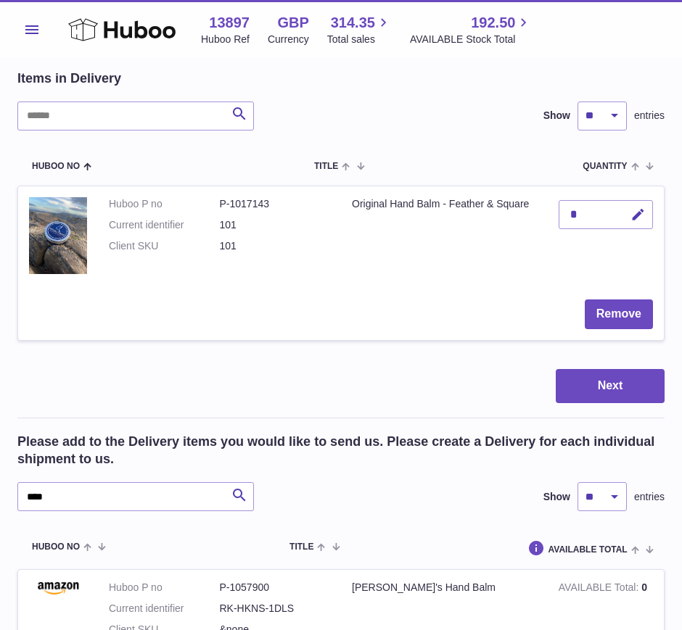
click at [641, 214] on icon "button" at bounding box center [637, 214] width 15 height 15
type input "***"
click at [637, 217] on icon "submit" at bounding box center [638, 214] width 13 height 13
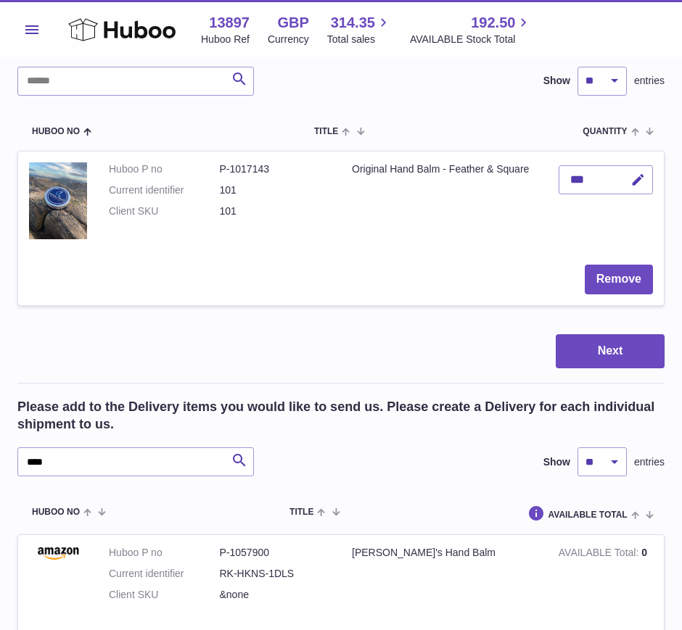
scroll to position [157, 0]
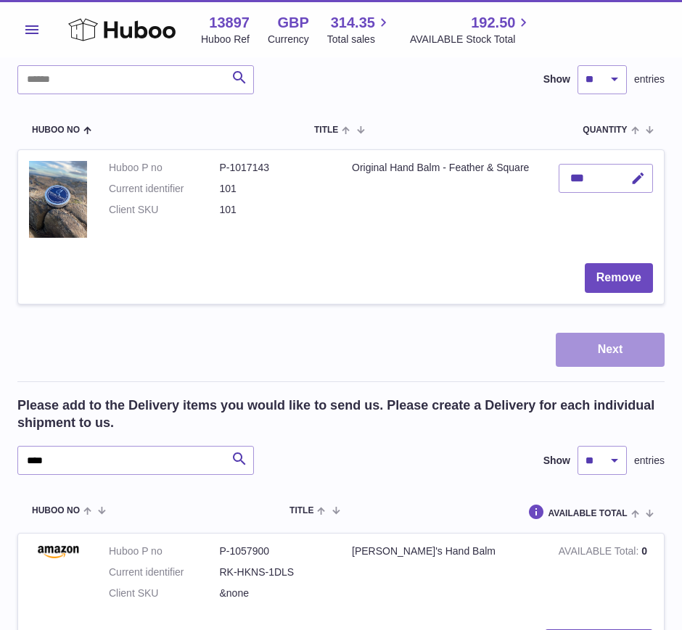
click at [609, 347] on button "Next" at bounding box center [610, 350] width 109 height 34
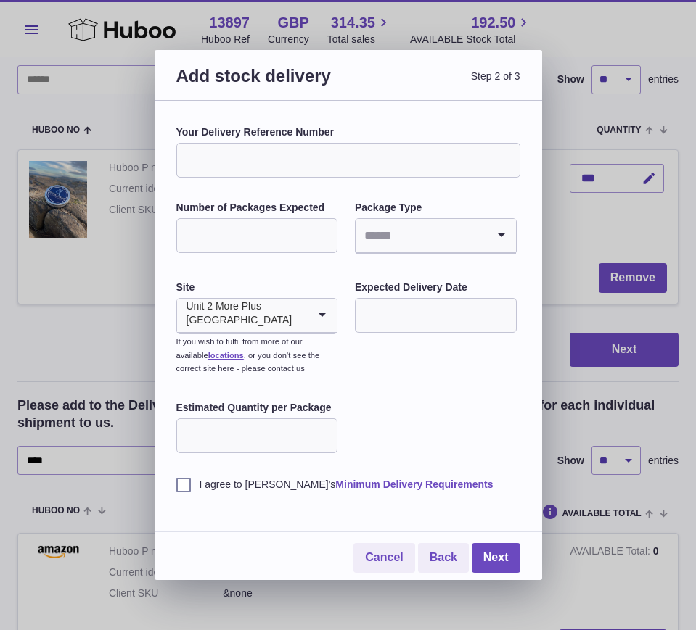
click at [297, 157] on input "Your Delivery Reference Number" at bounding box center [348, 160] width 344 height 35
type input "**********"
click at [279, 192] on div "**********" at bounding box center [348, 308] width 344 height 366
click at [281, 226] on input "Number of Packages Expected" at bounding box center [257, 235] width 162 height 35
type input "*"
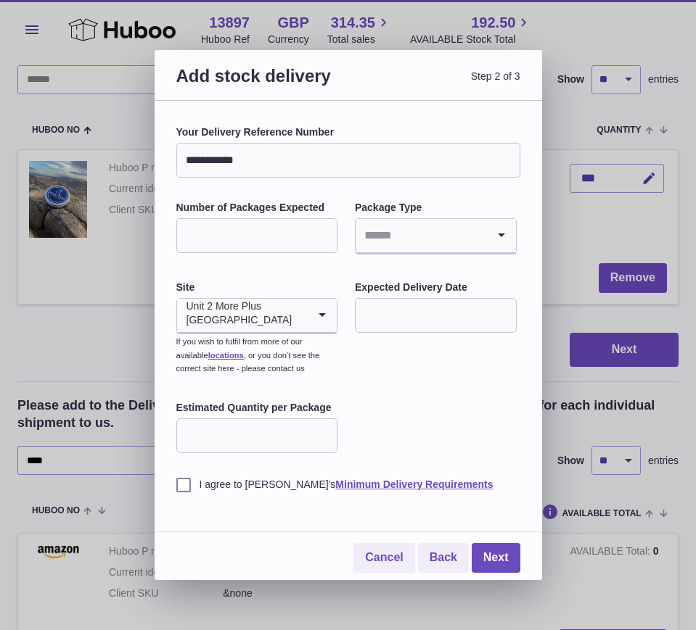
click at [363, 198] on div "**********" at bounding box center [348, 308] width 344 height 366
click at [392, 224] on input "Search for option" at bounding box center [420, 235] width 131 height 33
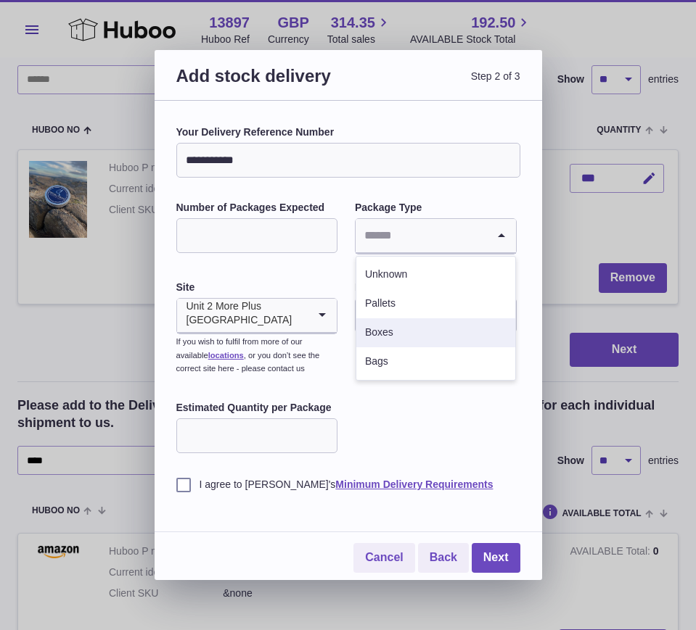
click at [390, 342] on li "Boxes" at bounding box center [435, 332] width 159 height 29
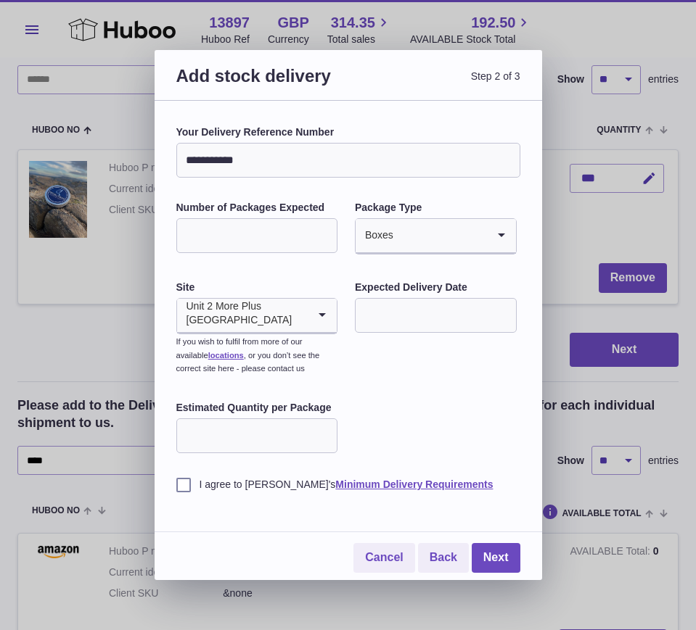
click at [394, 310] on input "text" at bounding box center [436, 315] width 162 height 35
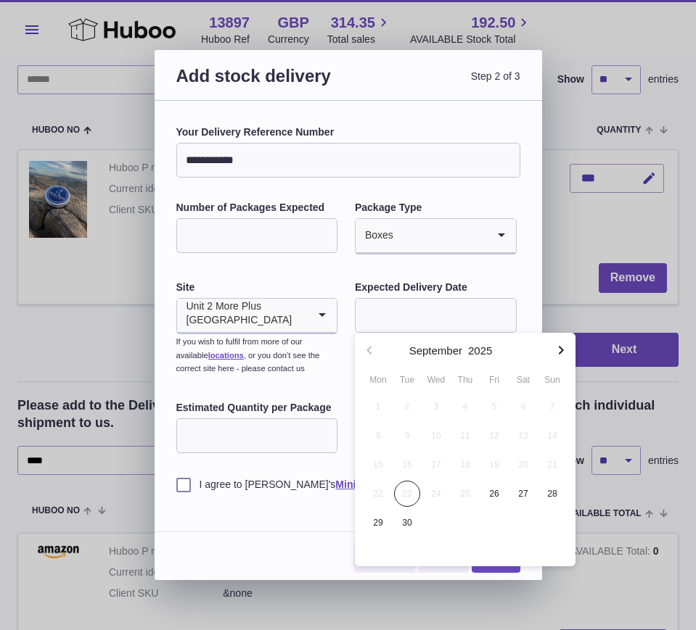
click at [499, 495] on span "26" at bounding box center [494, 494] width 26 height 26
type input "**********"
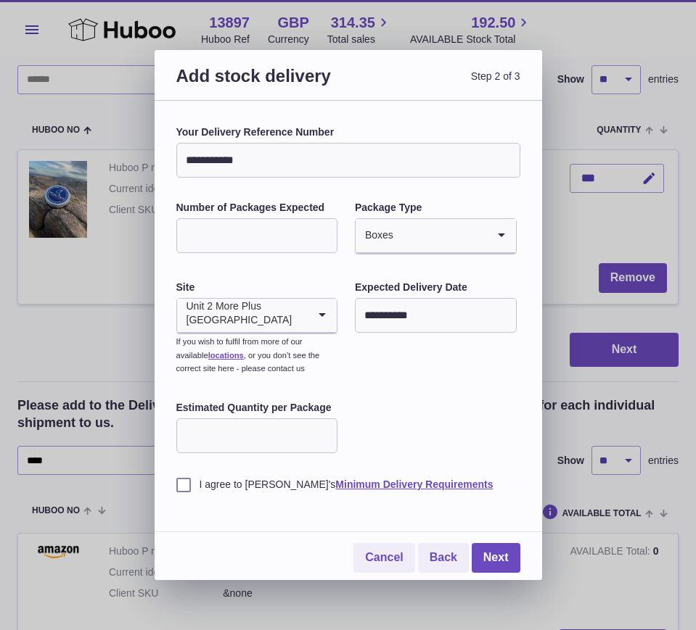
click at [282, 437] on input "Estimated Quantity per Package" at bounding box center [257, 436] width 162 height 35
type input "***"
click at [177, 486] on label "I agree to [PERSON_NAME]'s Minimum Delivery Requirements" at bounding box center [348, 485] width 344 height 14
click at [486, 551] on link "Next" at bounding box center [496, 558] width 49 height 30
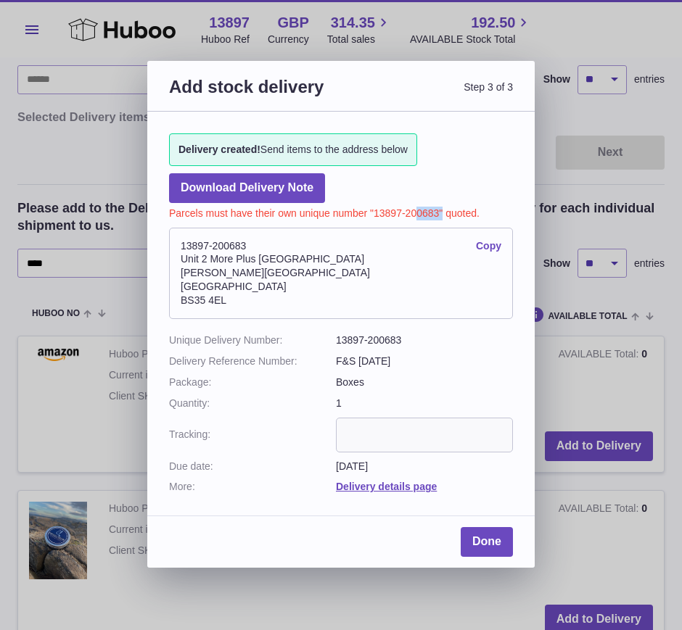
drag, startPoint x: 443, startPoint y: 212, endPoint x: 416, endPoint y: 213, distance: 26.9
click at [416, 213] on p "Parcels must have their own unique number "13897-200683" quoted." at bounding box center [341, 211] width 344 height 17
click at [440, 218] on p "Parcels must have their own unique number "13897-200683" quoted." at bounding box center [341, 211] width 344 height 17
drag, startPoint x: 438, startPoint y: 215, endPoint x: 376, endPoint y: 207, distance: 62.9
click at [376, 207] on p "Parcels must have their own unique number "13897-200683" quoted." at bounding box center [341, 211] width 344 height 17
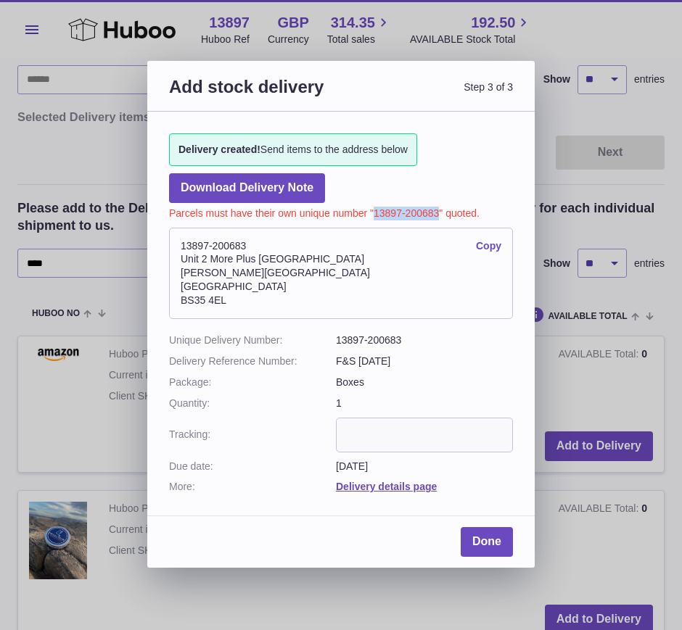
copy p "13897-200683"
drag, startPoint x: 236, startPoint y: 297, endPoint x: 178, endPoint y: 250, distance: 75.8
click at [178, 250] on address "13897-200683 Copy [STREET_ADDRESS][PERSON_NAME]" at bounding box center [341, 273] width 344 height 91
click at [355, 301] on address "13897-200683 Copy [STREET_ADDRESS][PERSON_NAME]" at bounding box center [341, 273] width 344 height 91
click at [482, 247] on link "Copy" at bounding box center [488, 246] width 25 height 14
